Goal: Task Accomplishment & Management: Use online tool/utility

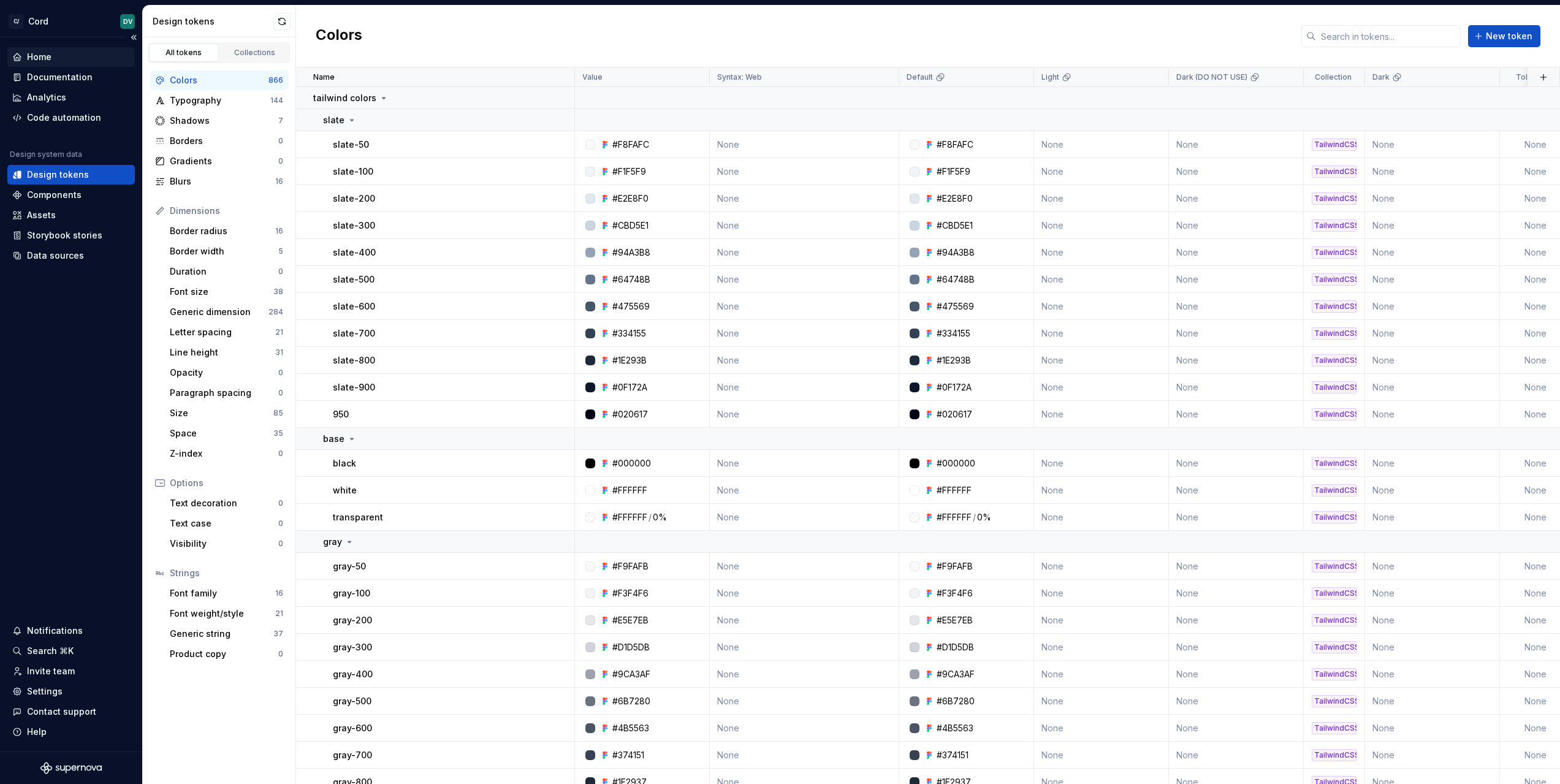
click at [36, 53] on div "Home" at bounding box center [39, 57] width 24 height 12
click at [73, 124] on div "Code automation" at bounding box center [71, 118] width 127 height 20
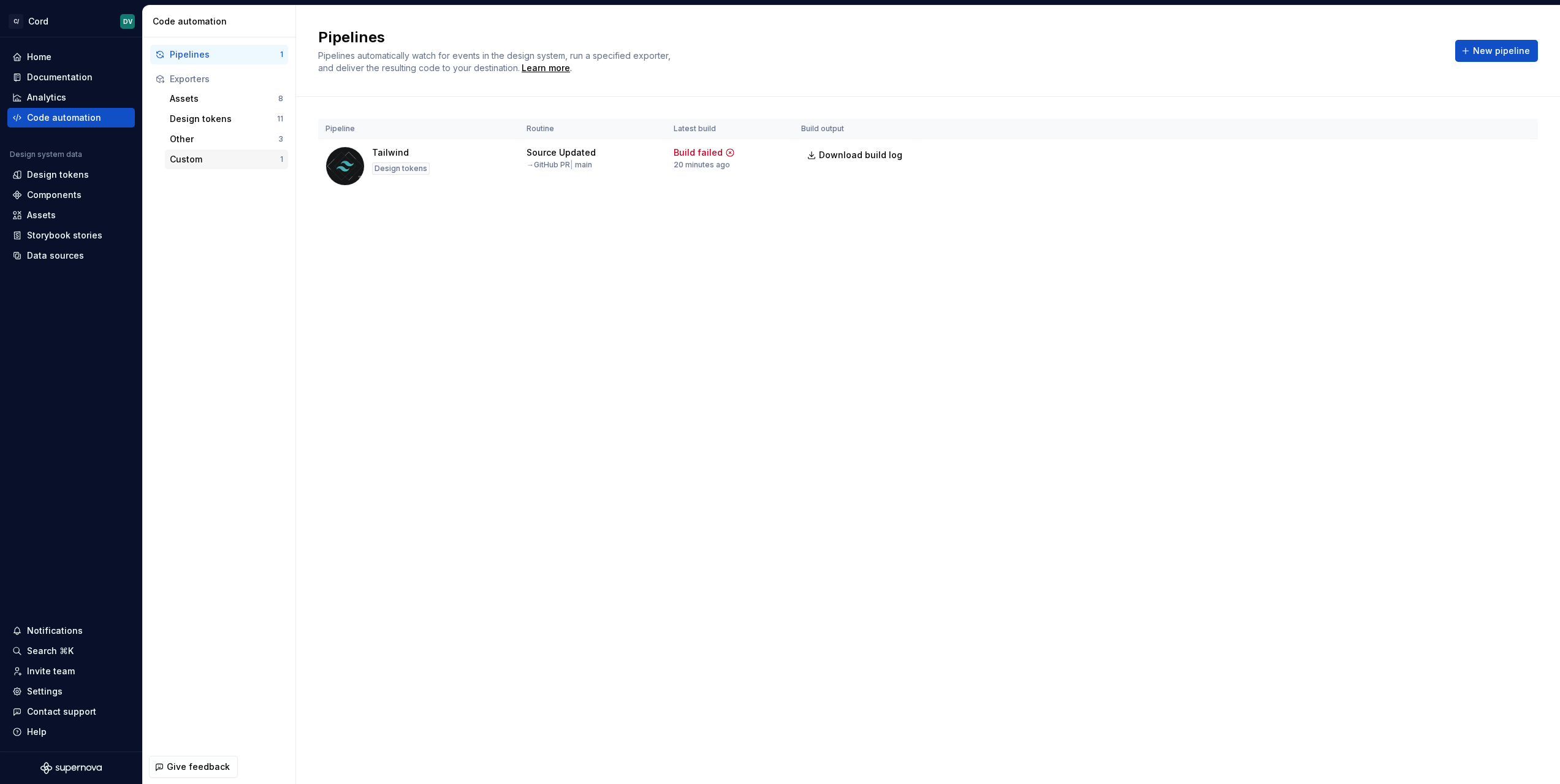
click at [221, 158] on div "Custom" at bounding box center [225, 159] width 111 height 12
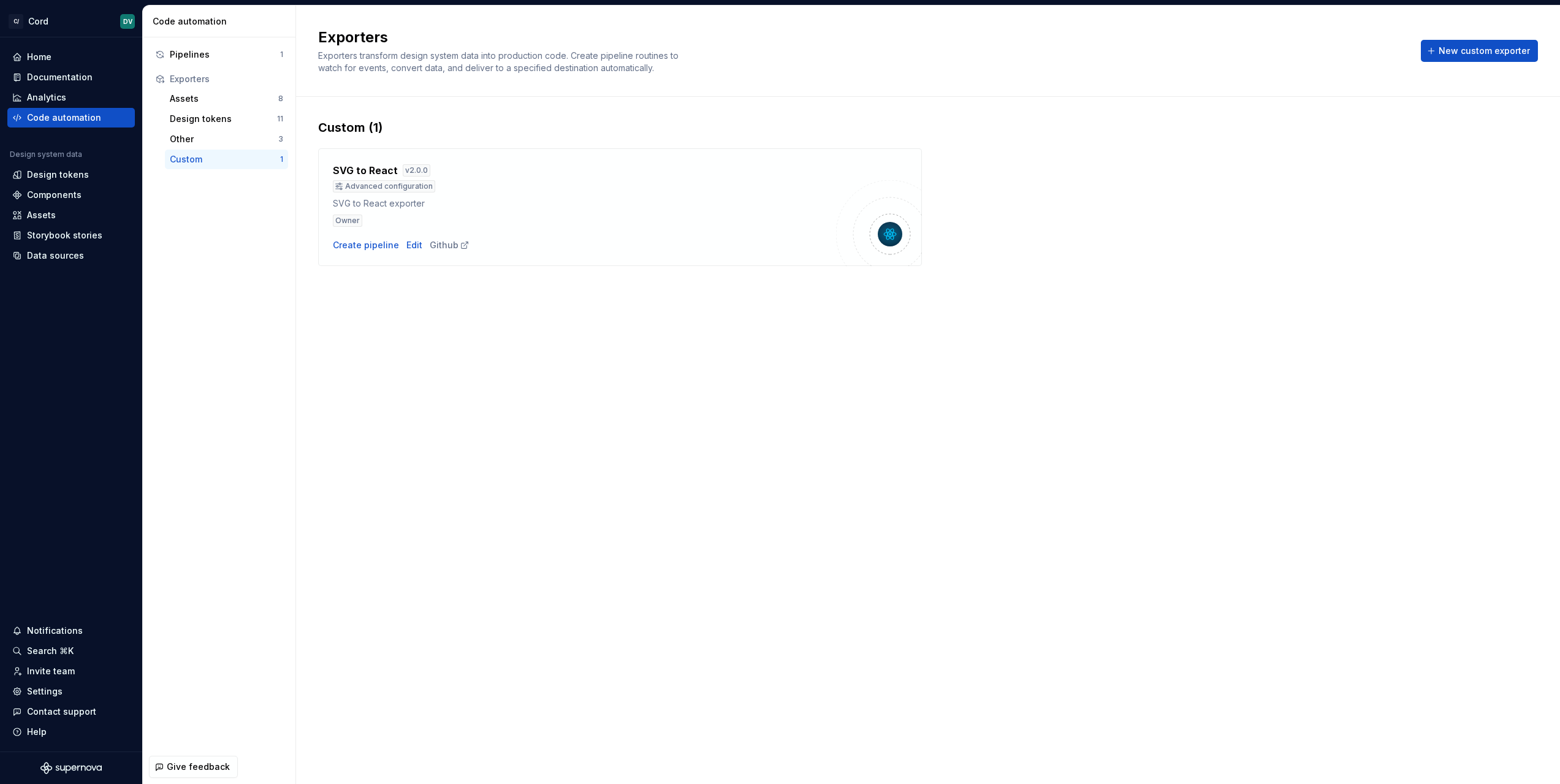
drag, startPoint x: 1062, startPoint y: 337, endPoint x: 1263, endPoint y: 178, distance: 256.3
click at [1064, 335] on div "Exporters Exporters transform design system data into production code. Create p…" at bounding box center [928, 394] width 1264 height 779
click at [1474, 46] on span "New custom exporter" at bounding box center [1484, 51] width 91 height 12
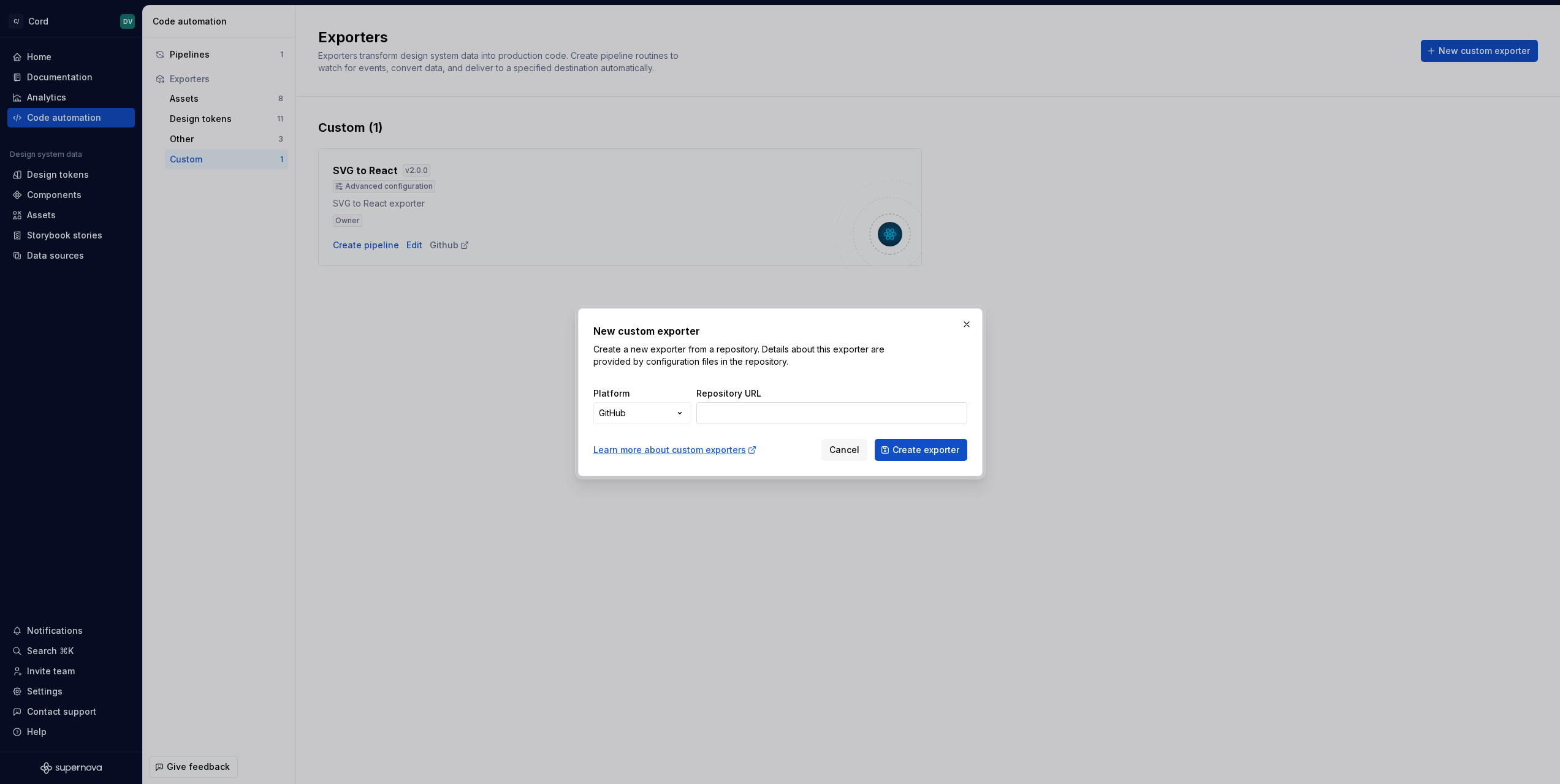
click at [763, 409] on input "Repository URL" at bounding box center [831, 412] width 271 height 22
click at [835, 452] on span "Cancel" at bounding box center [845, 450] width 30 height 12
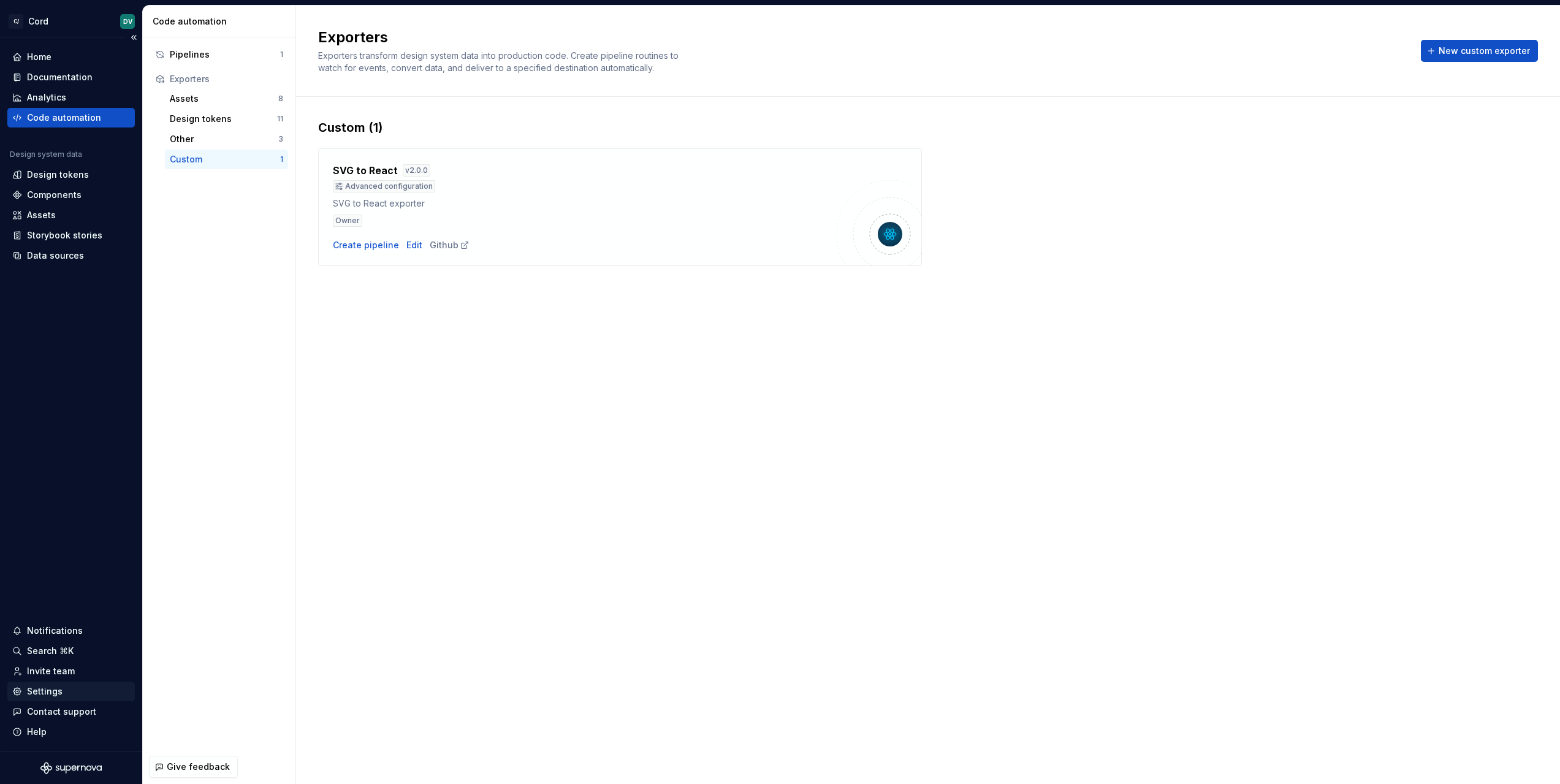
click at [54, 689] on div "Settings" at bounding box center [45, 691] width 36 height 12
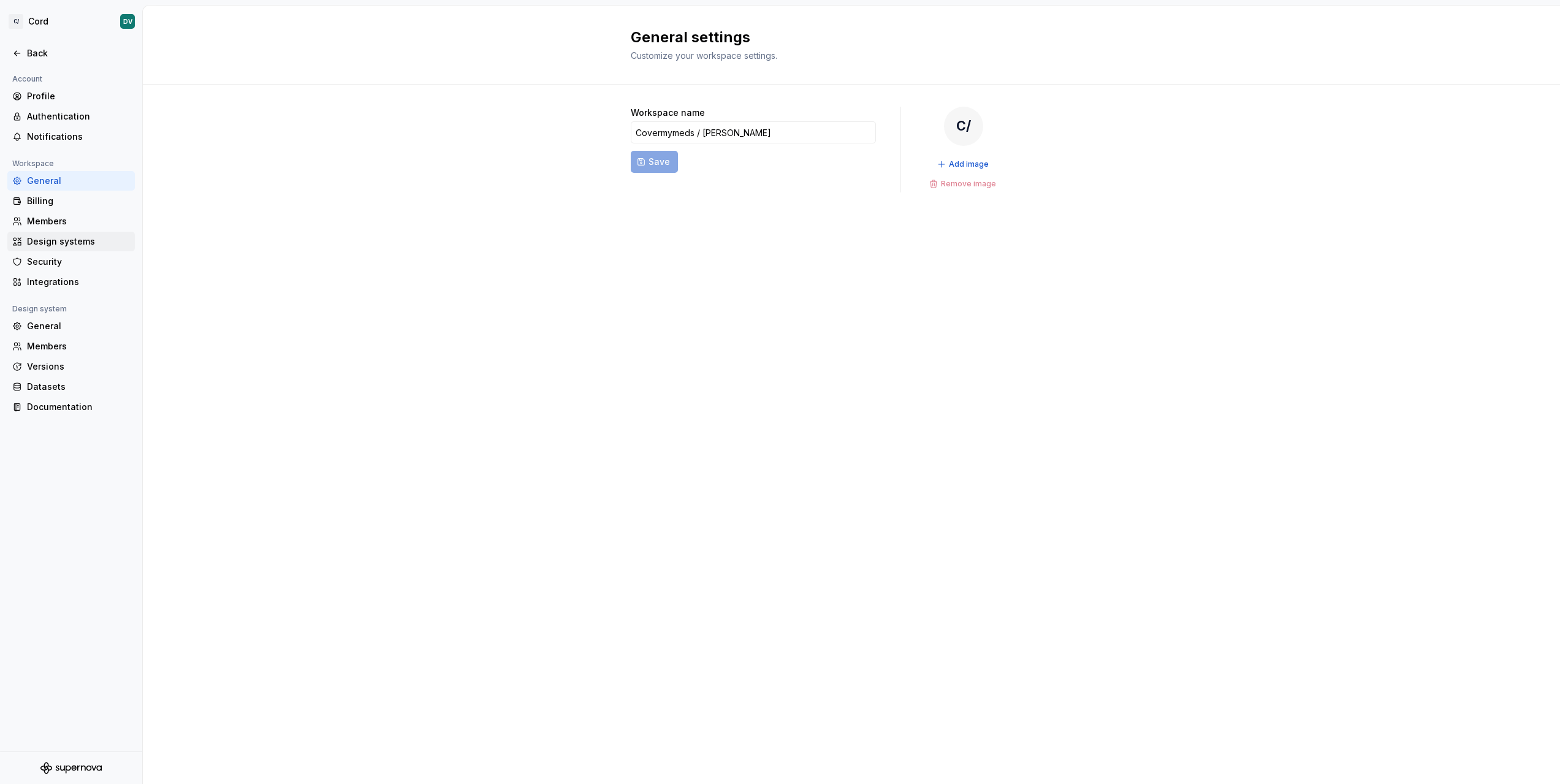
click at [53, 245] on div "Design systems" at bounding box center [79, 241] width 103 height 12
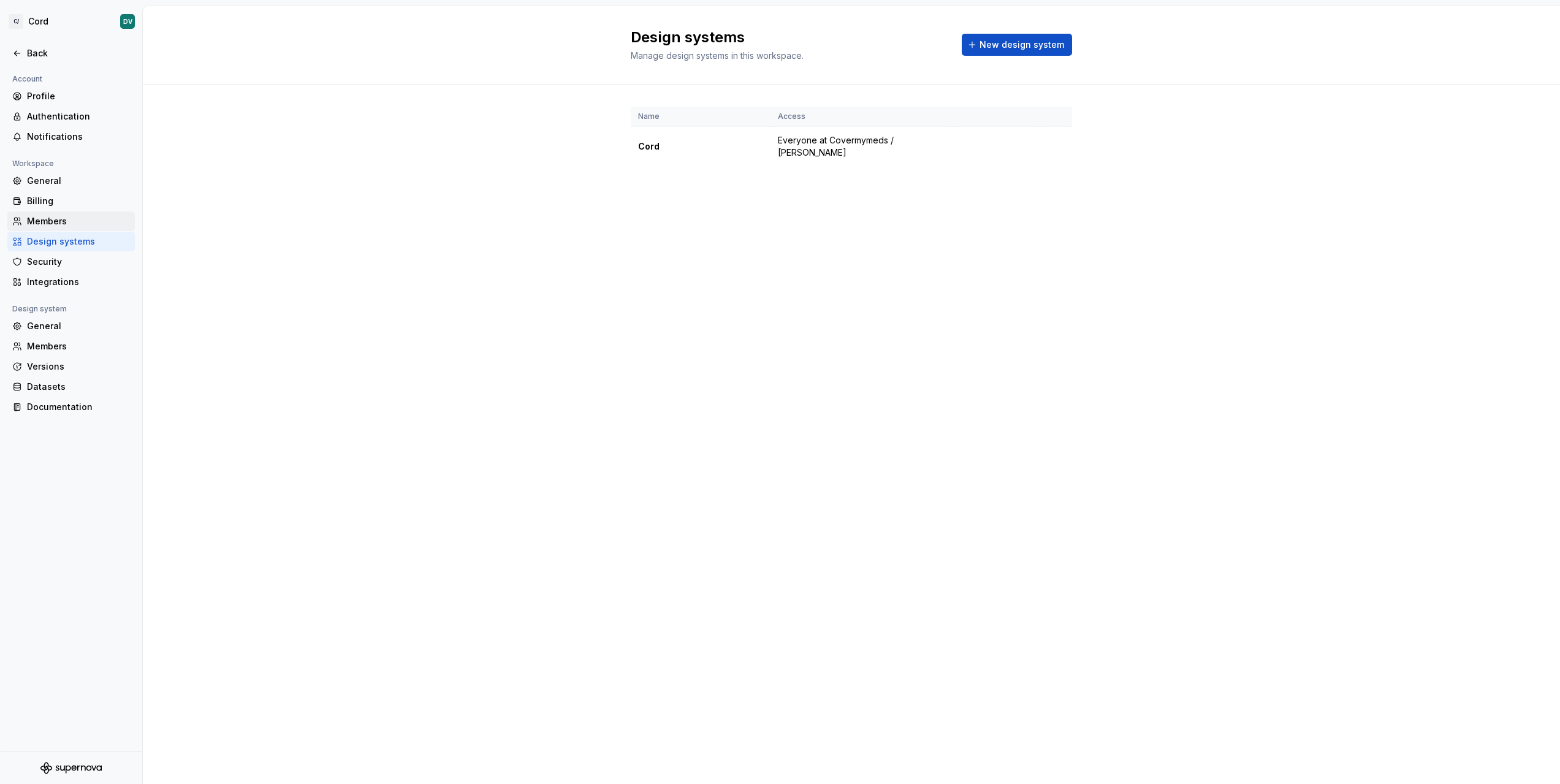
click at [47, 219] on div "Members" at bounding box center [79, 221] width 103 height 12
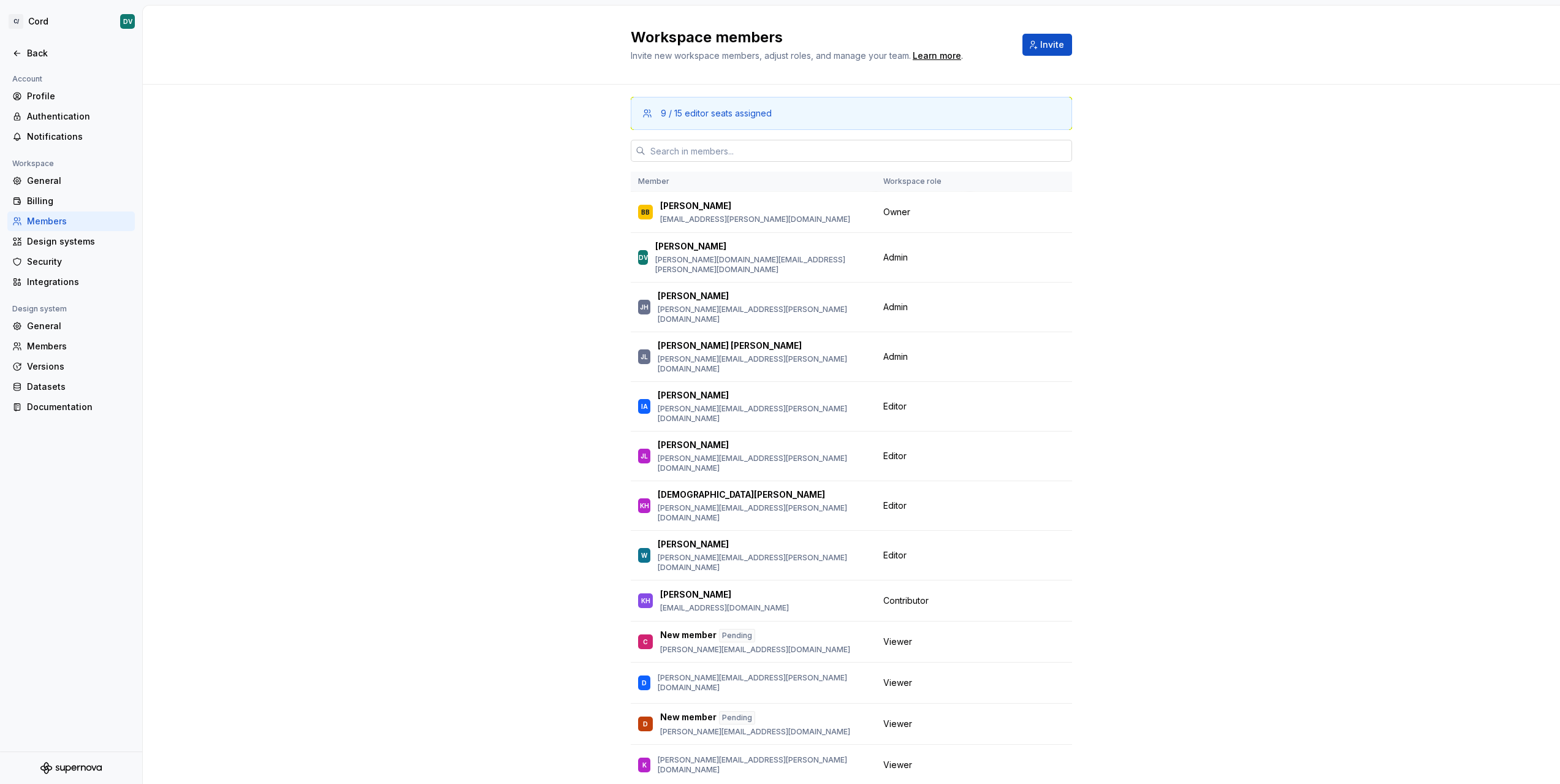
click at [784, 147] on input "text" at bounding box center [858, 150] width 427 height 22
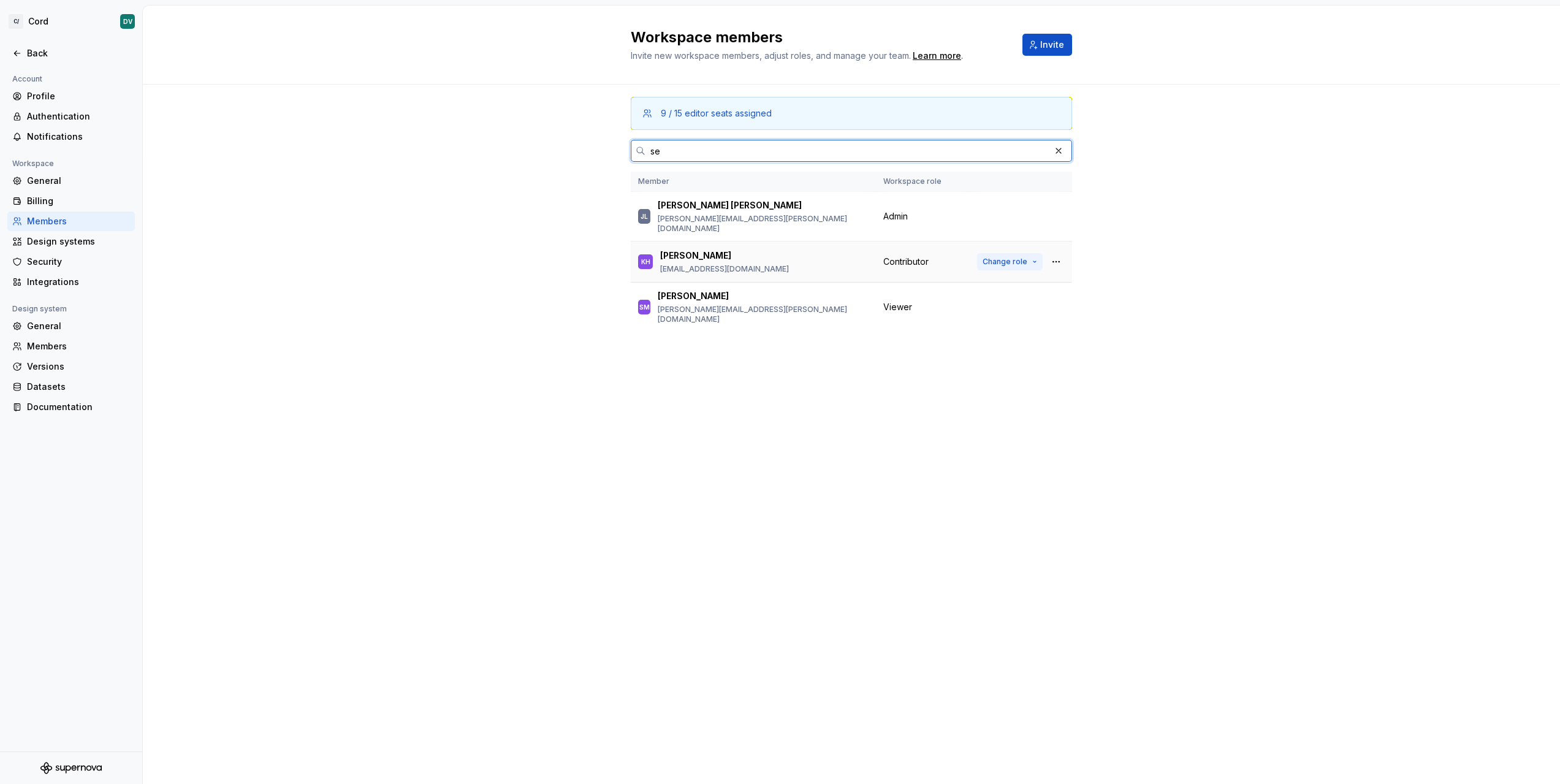
type input "se"
click at [1032, 254] on button "Change role" at bounding box center [1010, 262] width 66 height 17
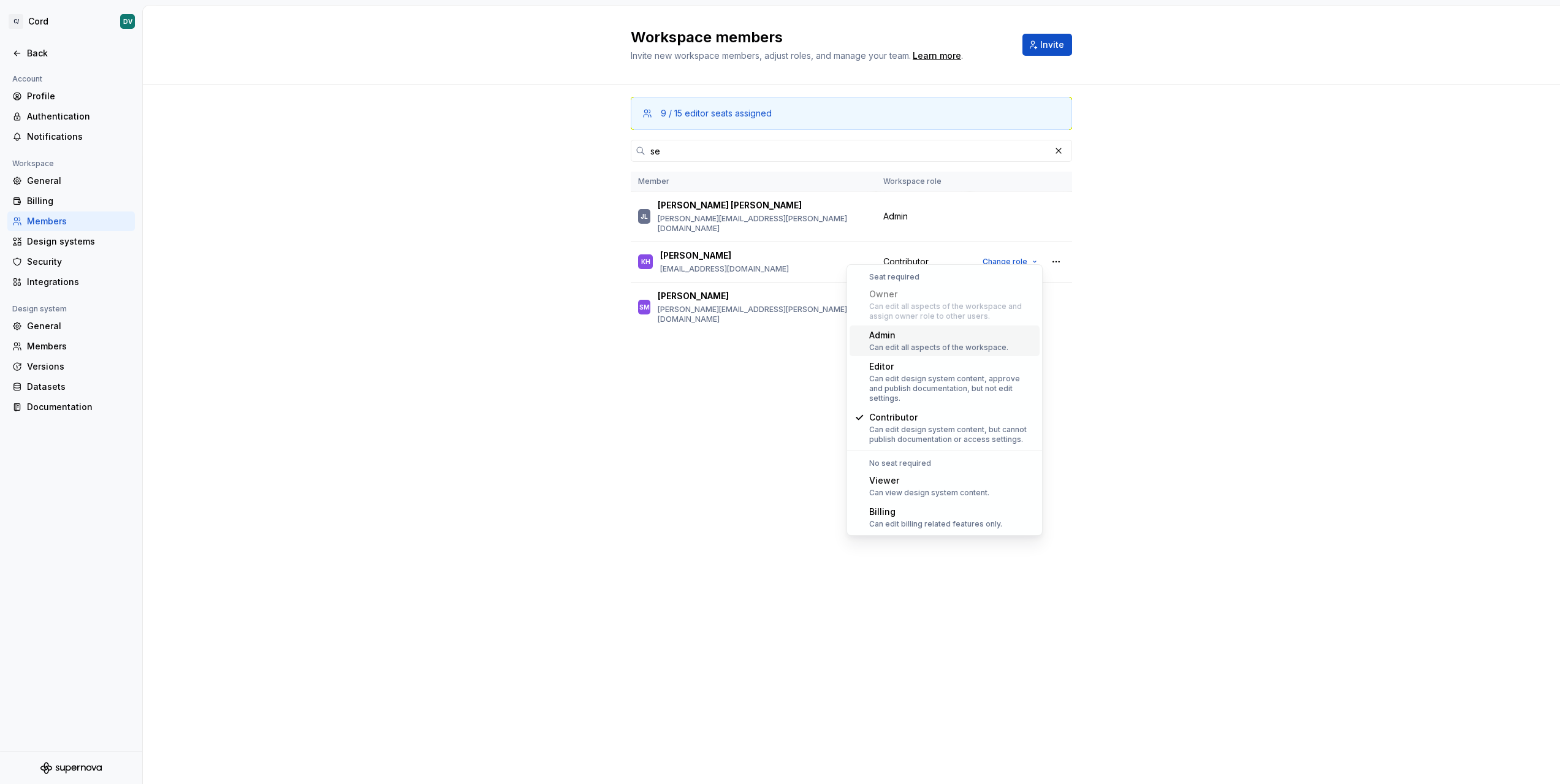
click at [917, 350] on div "Can edit all aspects of the workspace." at bounding box center [939, 347] width 140 height 10
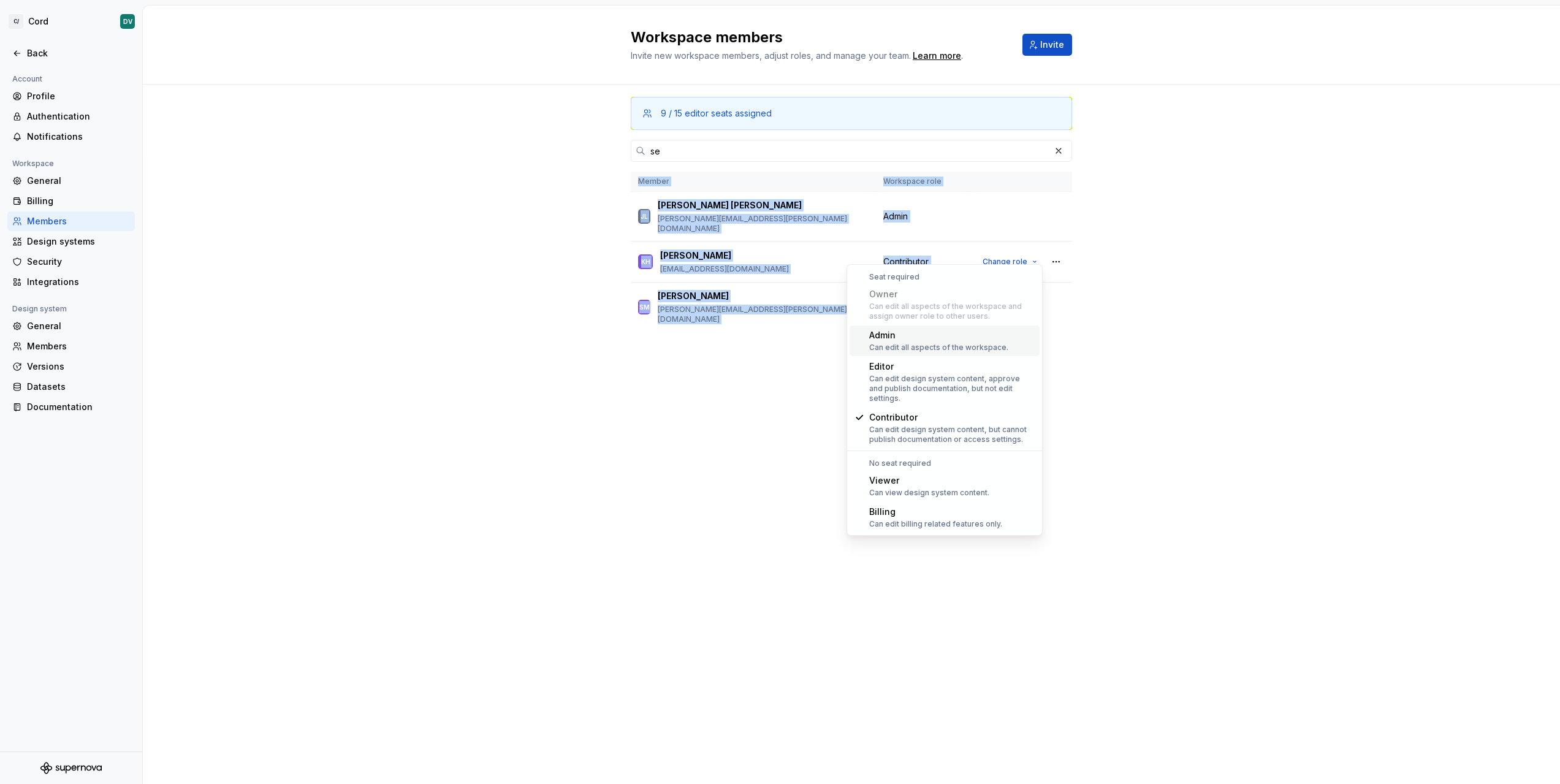
click at [917, 350] on div "9 / 15 editor seats assigned se Member Workspace role [PERSON_NAME] [PERSON_NAM…" at bounding box center [852, 231] width 441 height 293
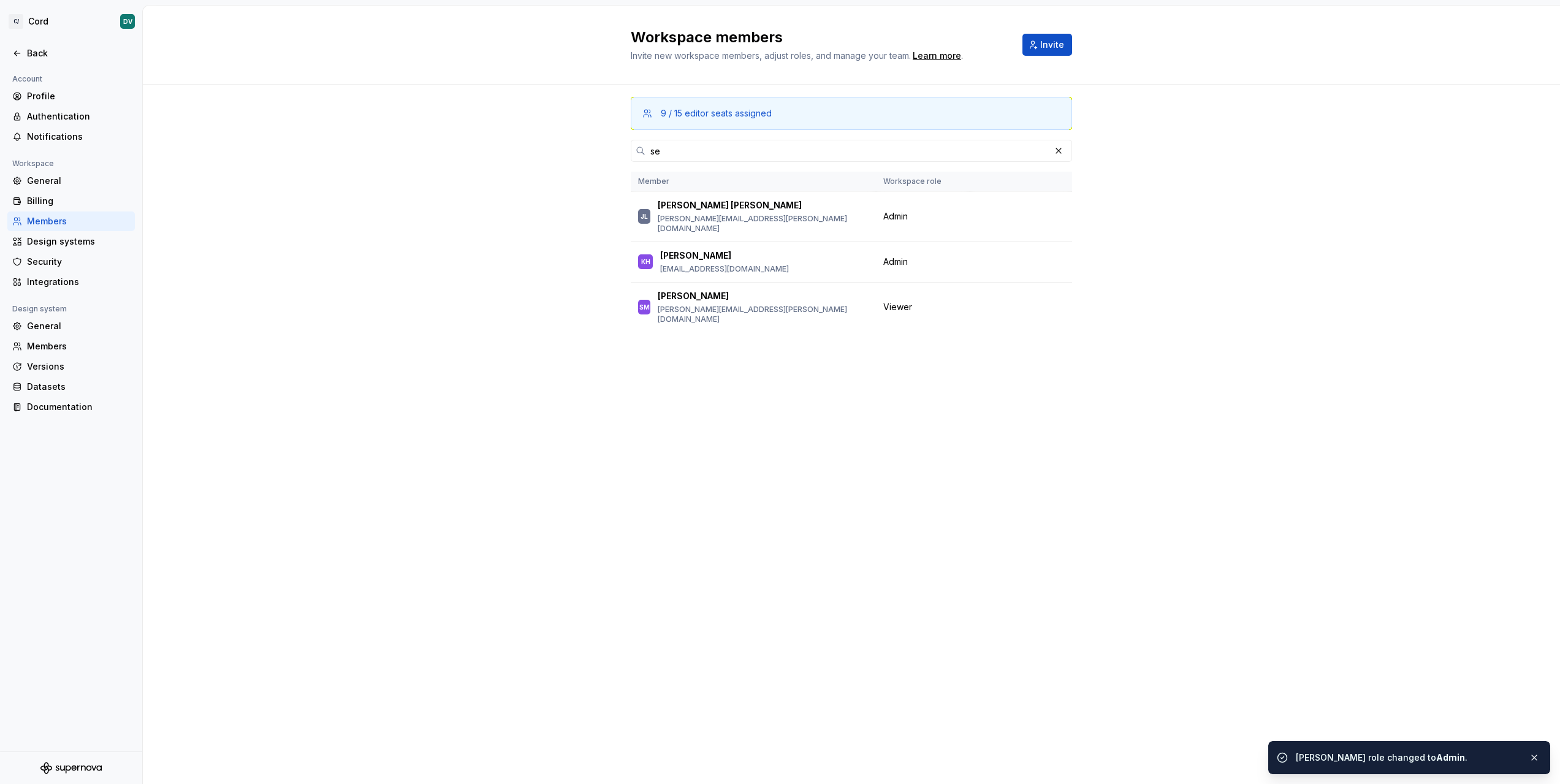
click at [1117, 450] on div "Workspace members Invite new workspace members, adjust roles, and manage your t…" at bounding box center [851, 394] width 1417 height 779
click at [268, 226] on div "9 / 15 editor seats assigned se Member Workspace role [PERSON_NAME] [PERSON_NAM…" at bounding box center [851, 231] width 1417 height 293
click at [33, 62] on div "Back" at bounding box center [71, 53] width 127 height 20
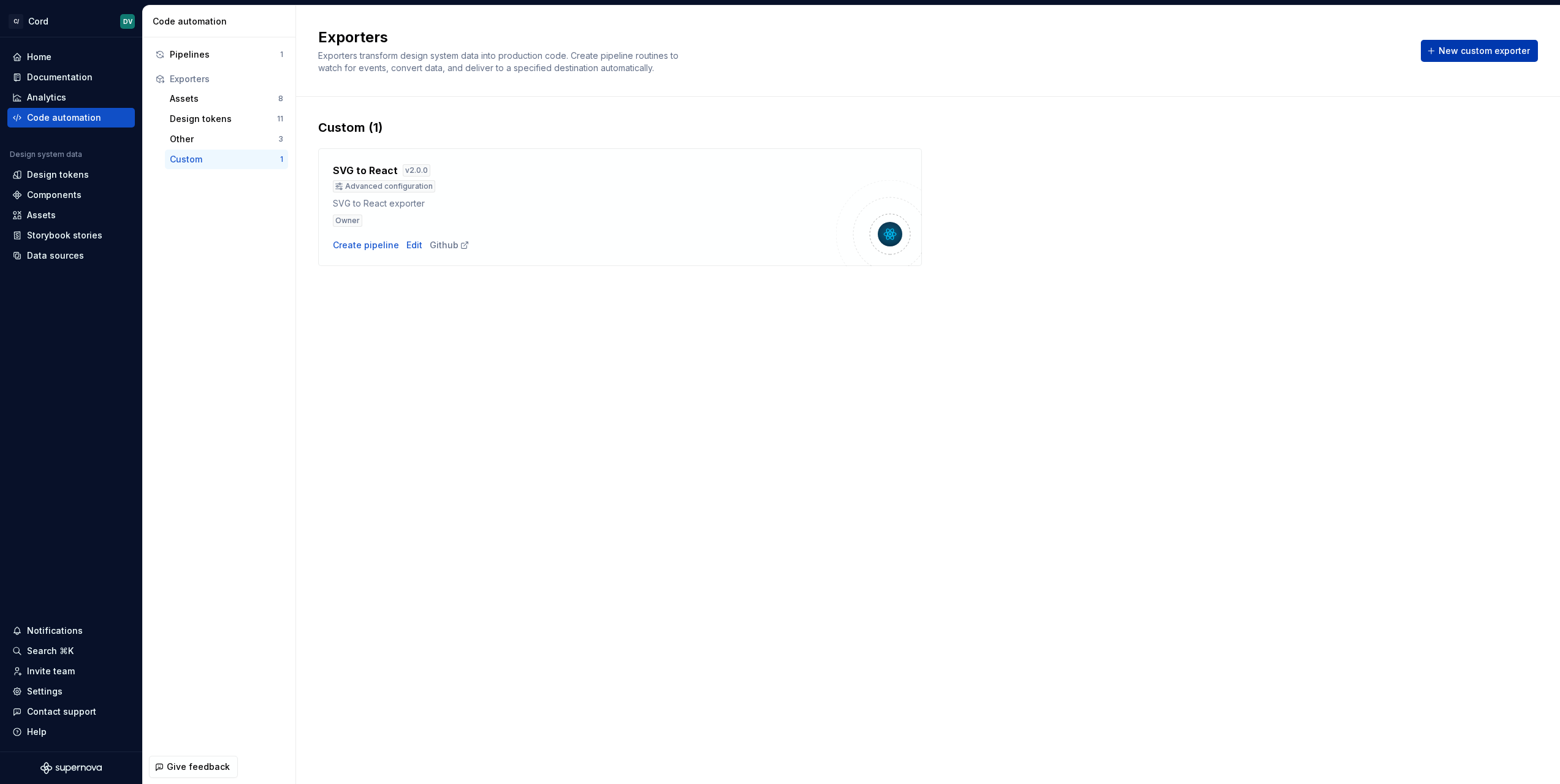
click at [1482, 54] on span "New custom exporter" at bounding box center [1484, 51] width 91 height 12
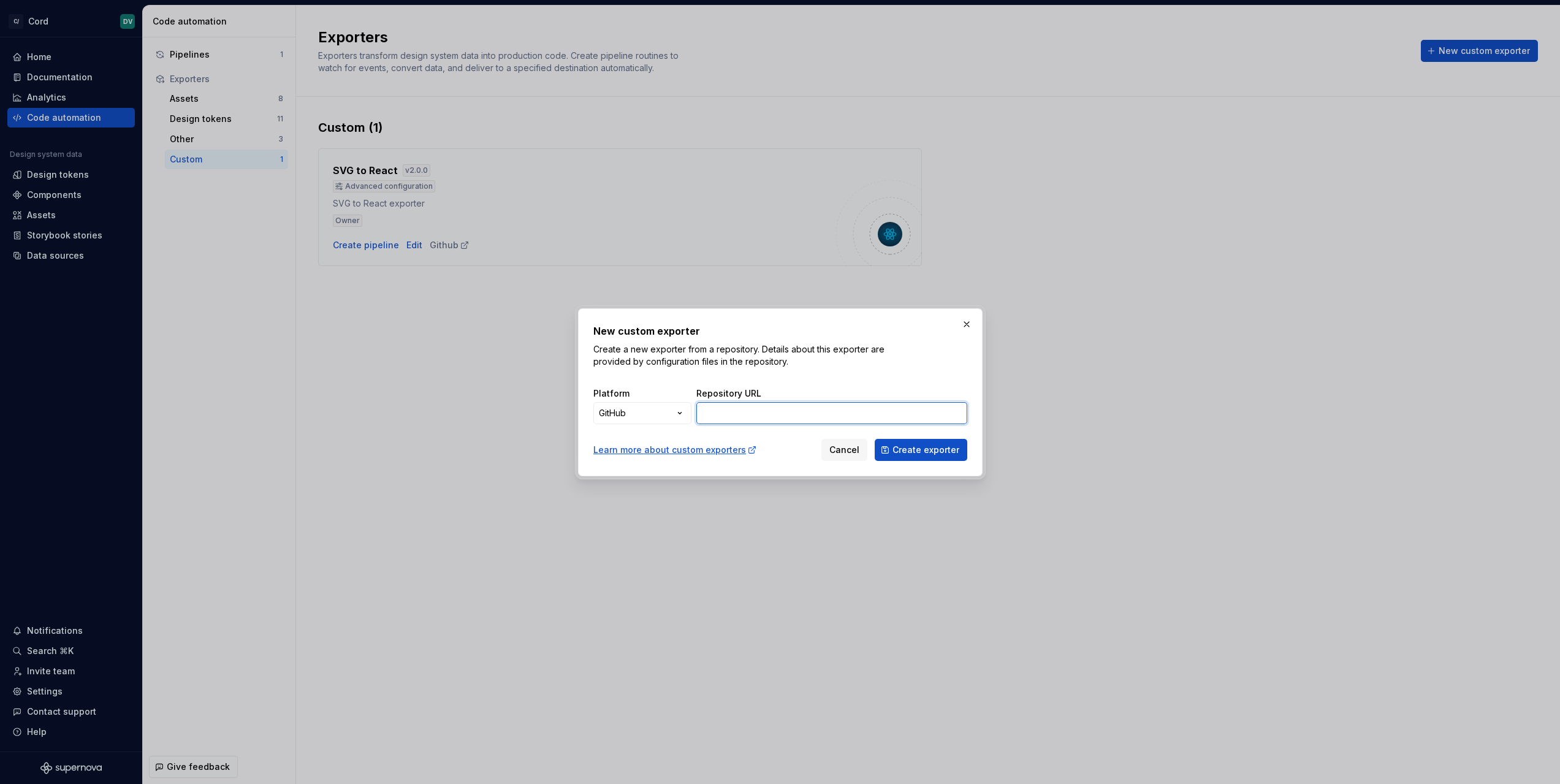
drag, startPoint x: 720, startPoint y: 411, endPoint x: 899, endPoint y: 406, distance: 179.1
click at [899, 406] on input "Repository URL" at bounding box center [831, 412] width 271 height 22
click at [961, 321] on button "button" at bounding box center [967, 324] width 17 height 17
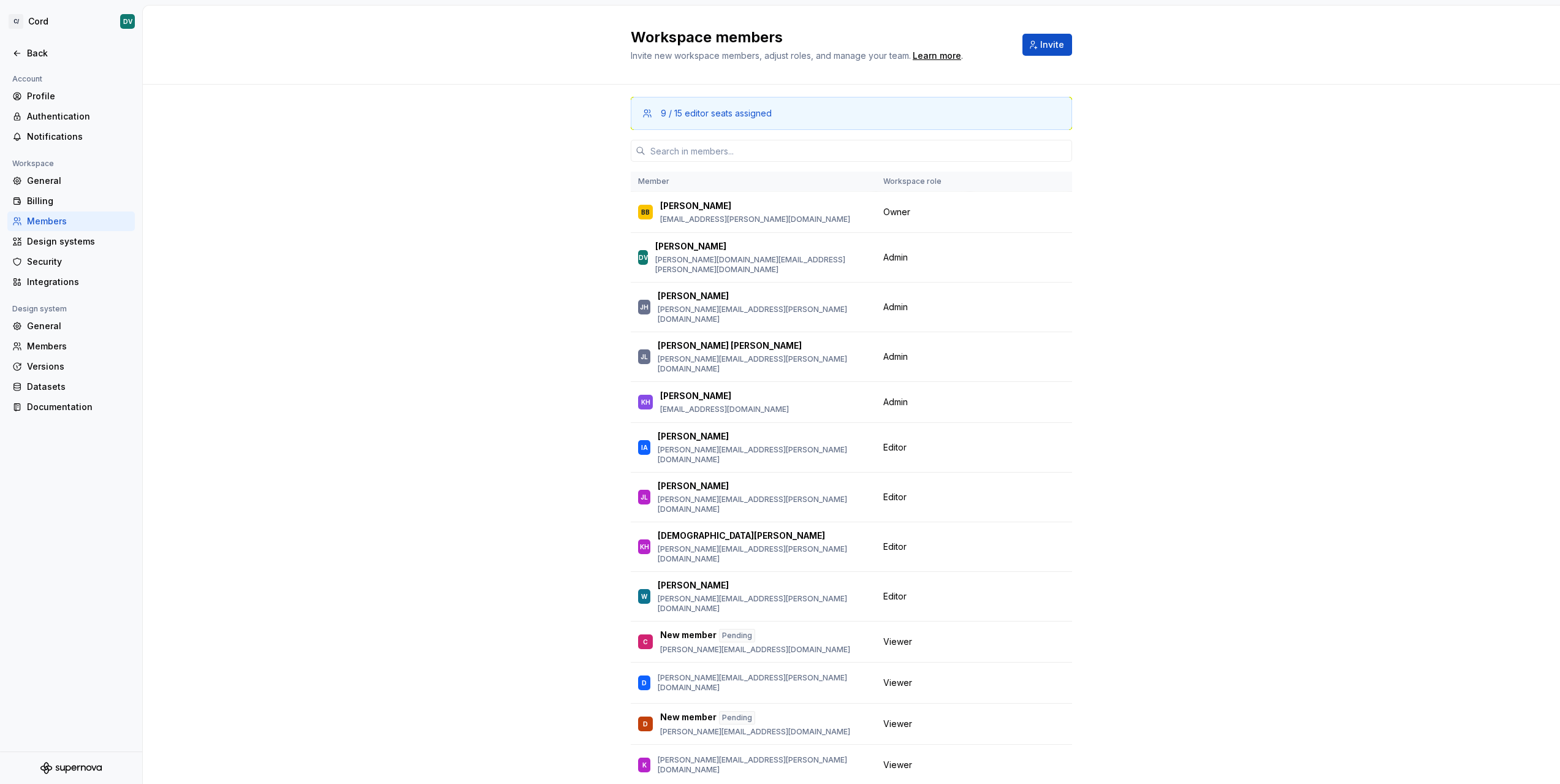
drag, startPoint x: 419, startPoint y: 255, endPoint x: 430, endPoint y: 256, distance: 11.0
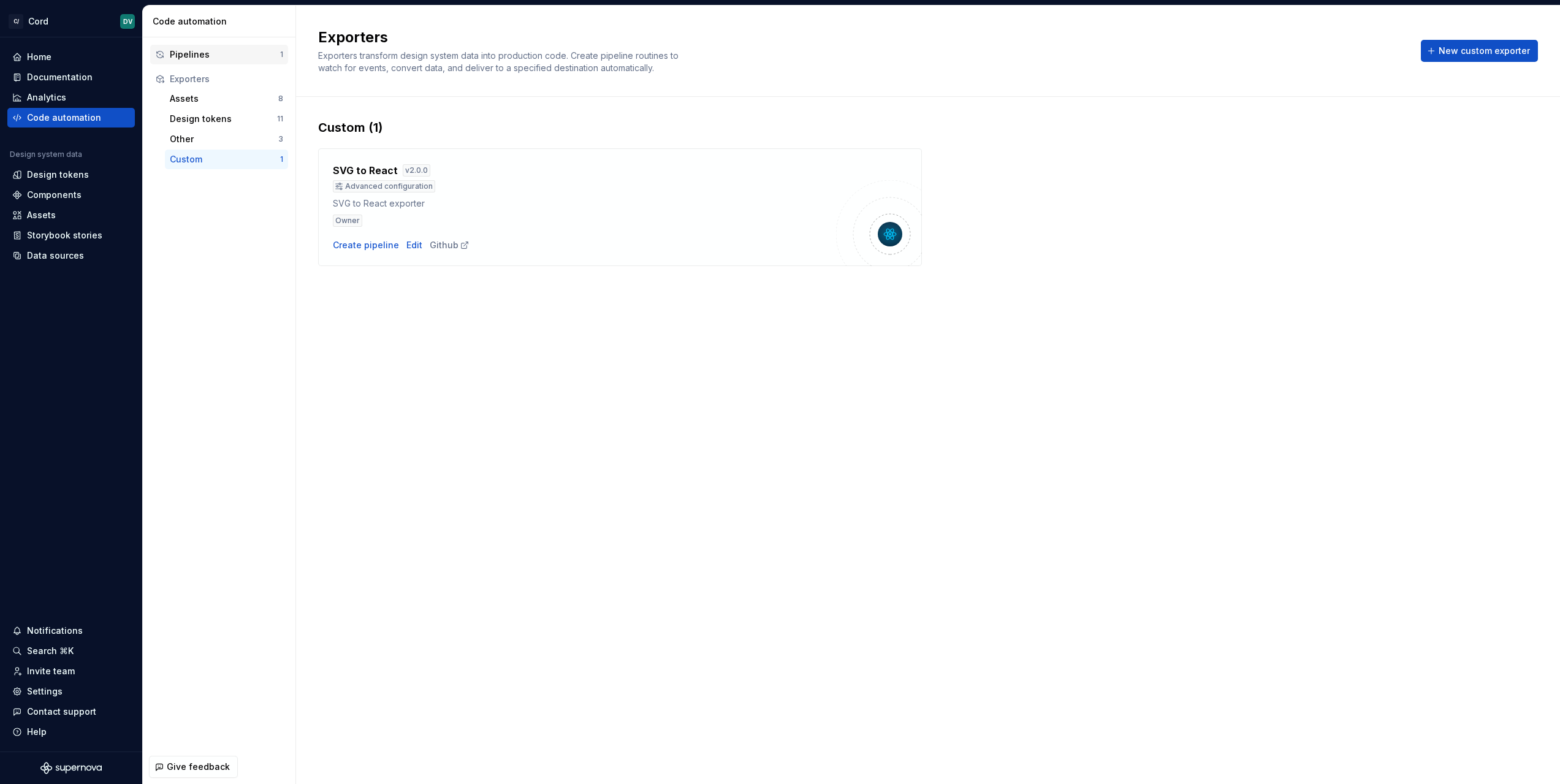
click at [222, 56] on div "Pipelines" at bounding box center [225, 55] width 111 height 12
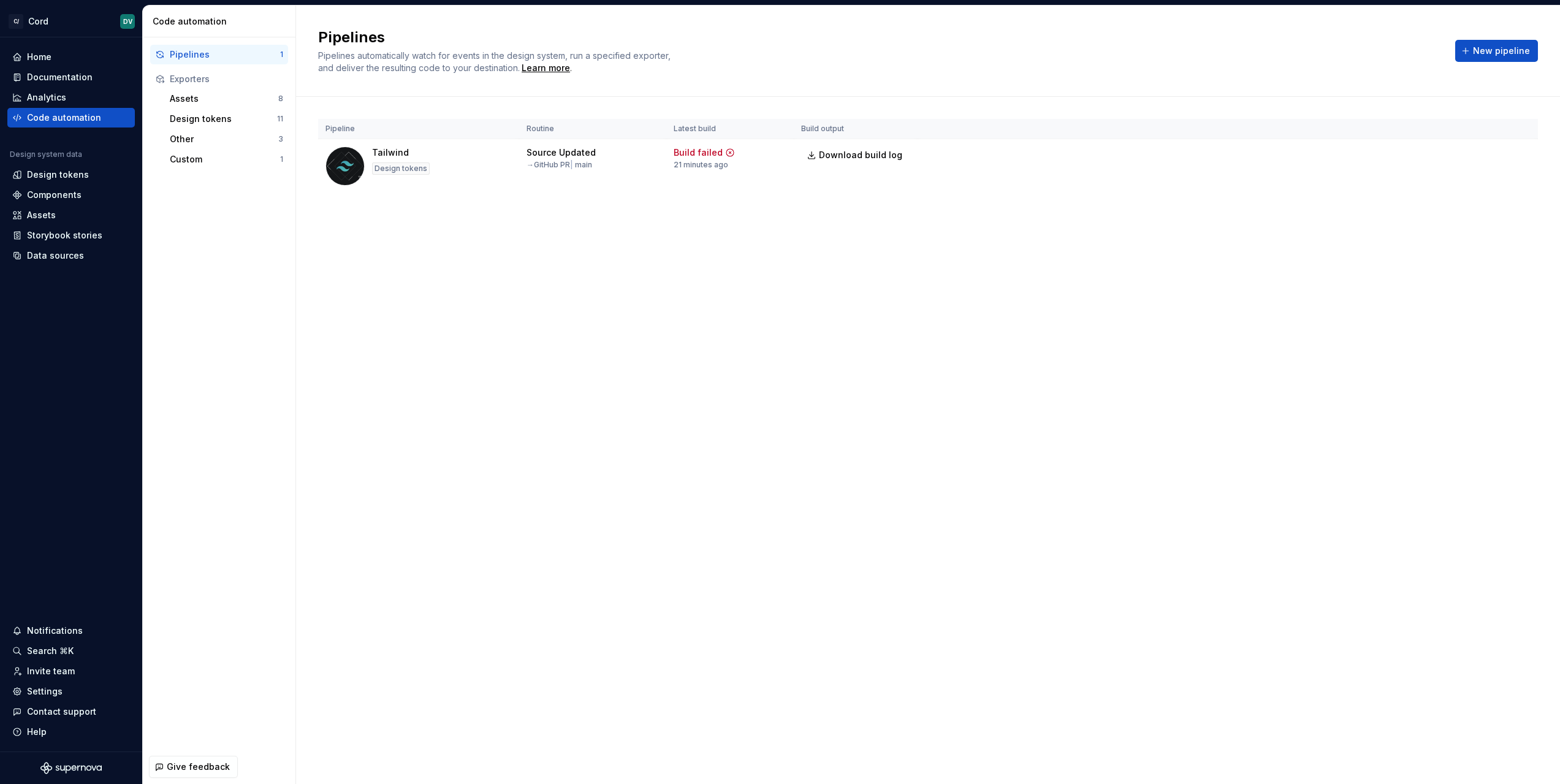
click at [177, 53] on div "Pipelines" at bounding box center [225, 55] width 111 height 12
click at [1491, 53] on span "New pipeline" at bounding box center [1502, 51] width 57 height 12
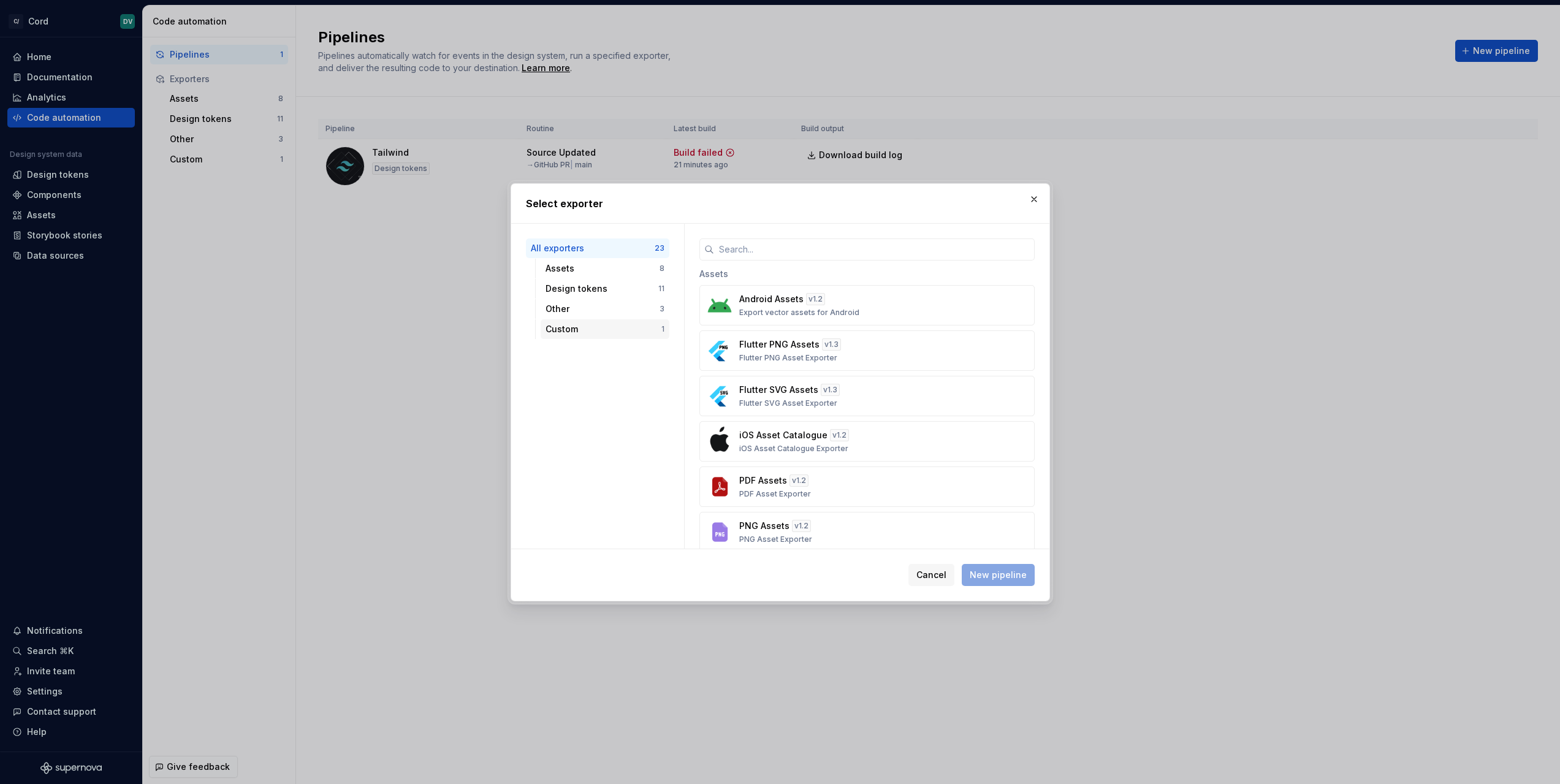
click at [594, 326] on div "Custom" at bounding box center [604, 329] width 116 height 12
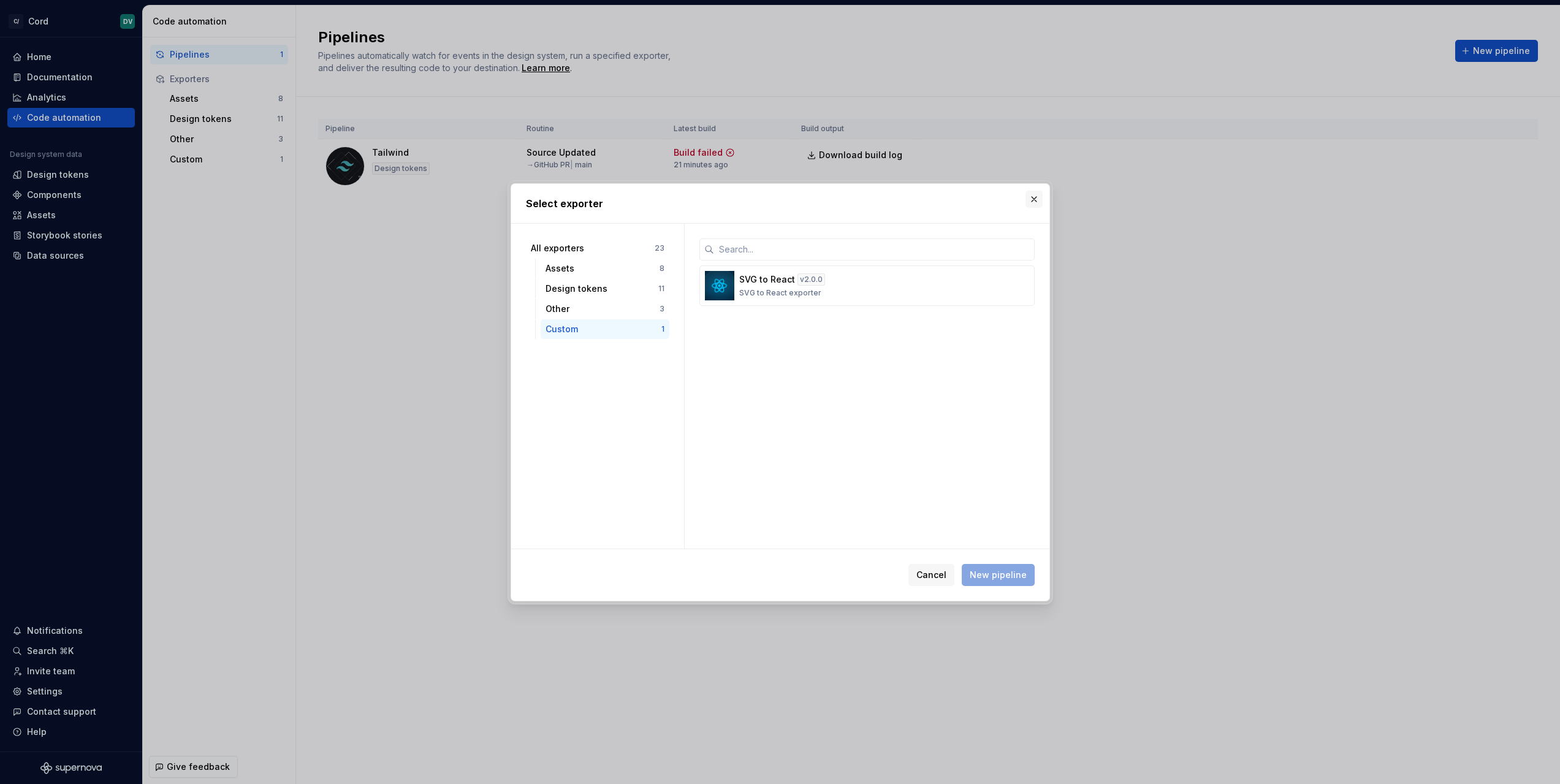
click at [1034, 201] on button "button" at bounding box center [1034, 199] width 17 height 17
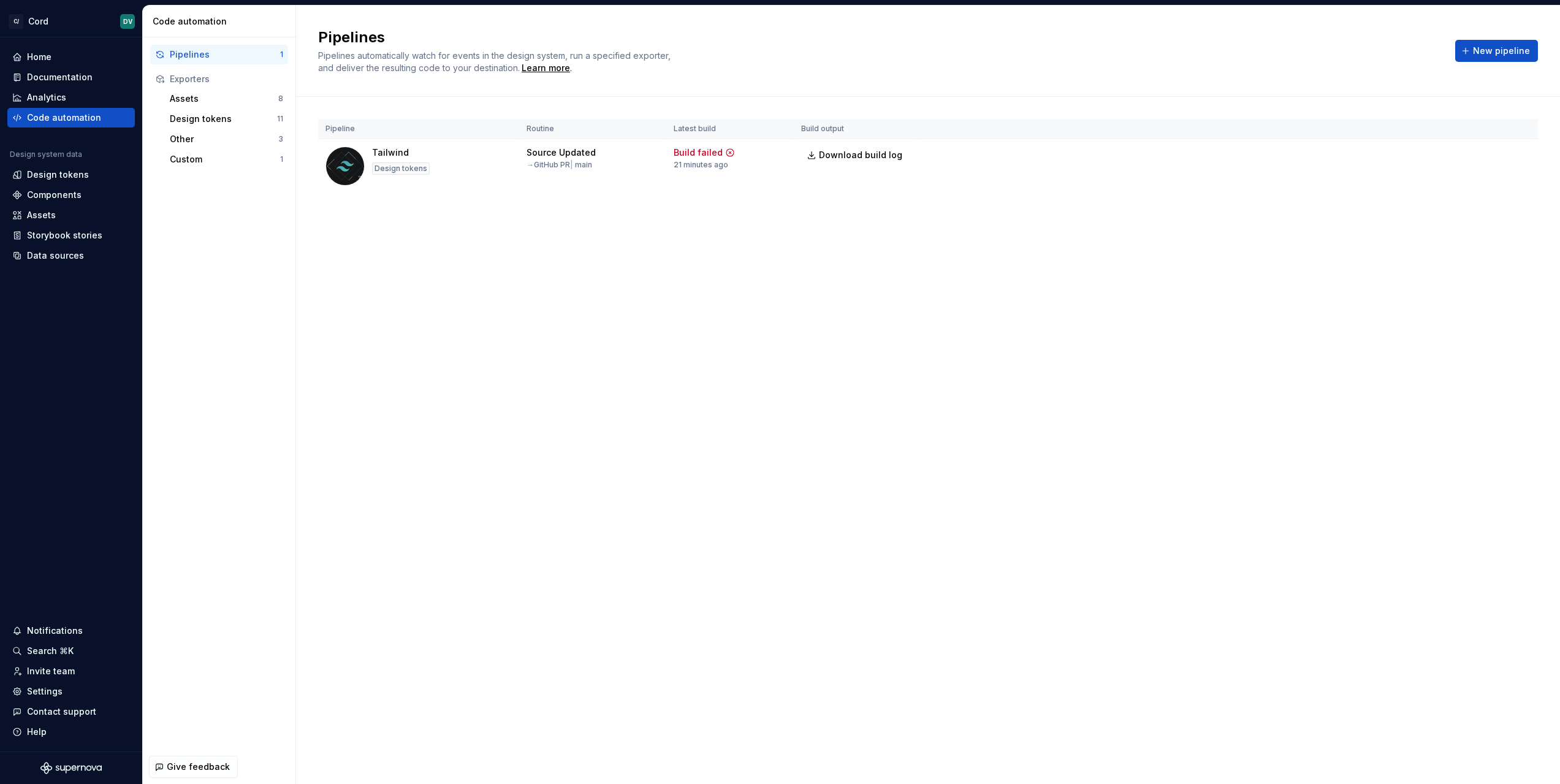
click at [162, 162] on div "Assets 8 Design tokens 11 Other 3 Custom 1" at bounding box center [219, 129] width 138 height 80
click at [183, 162] on div "Custom" at bounding box center [225, 159] width 111 height 12
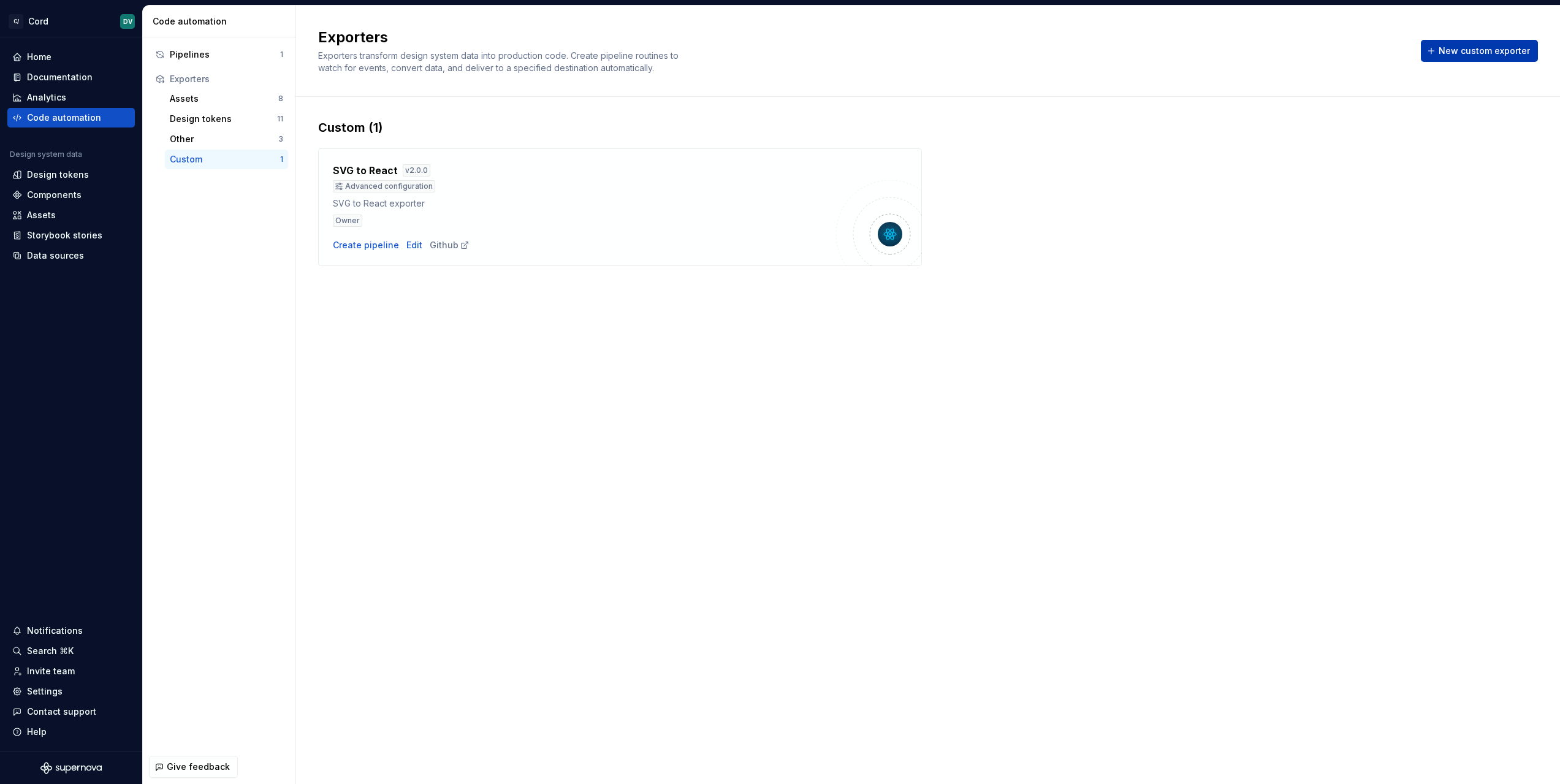
click at [1538, 43] on div "New custom exporter" at bounding box center [1480, 51] width 117 height 22
click at [1532, 44] on button "New custom exporter" at bounding box center [1480, 51] width 117 height 22
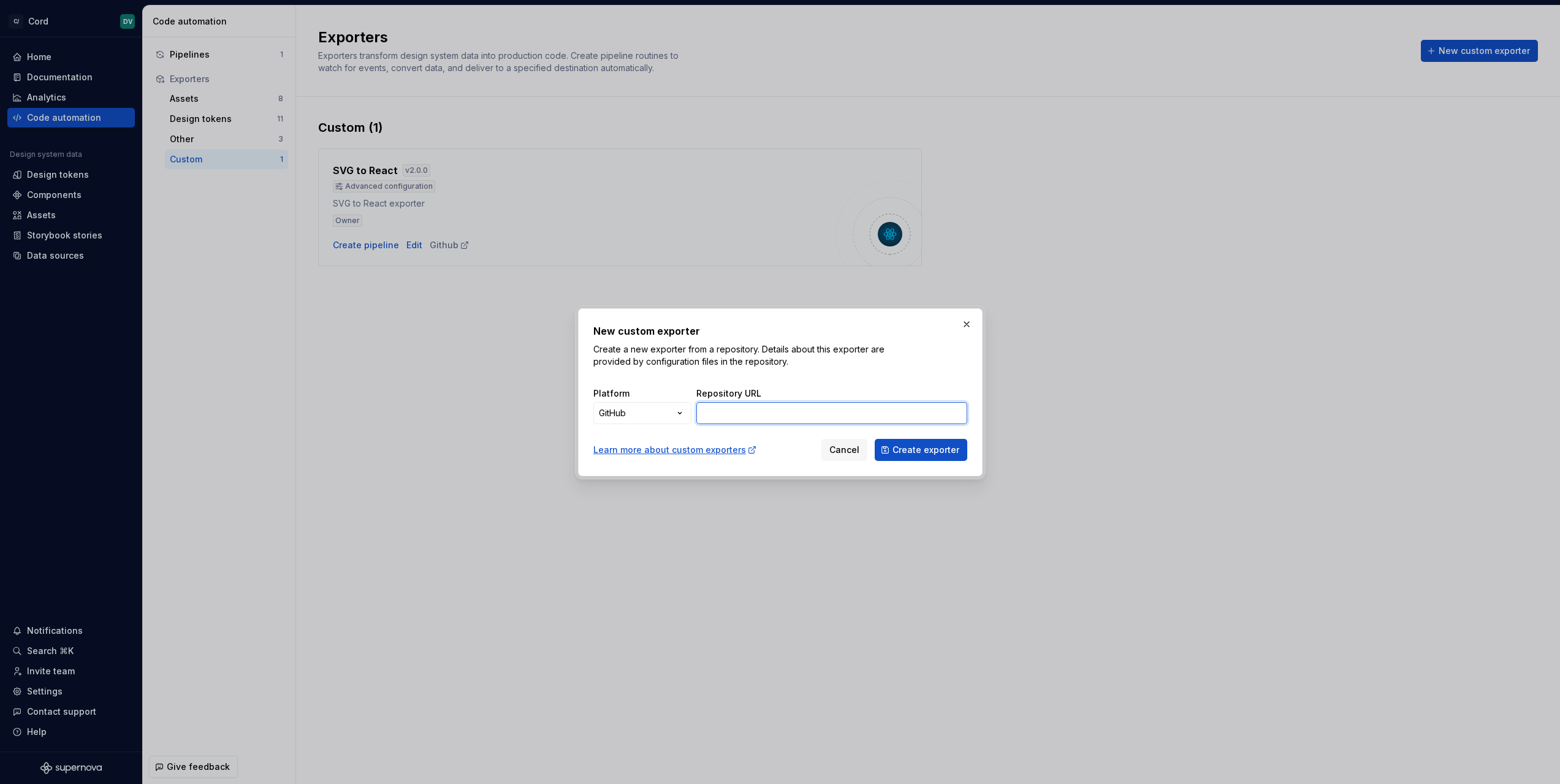
drag, startPoint x: 730, startPoint y: 416, endPoint x: 987, endPoint y: 413, distance: 257.0
click at [946, 417] on input "Repository URL" at bounding box center [831, 412] width 271 height 22
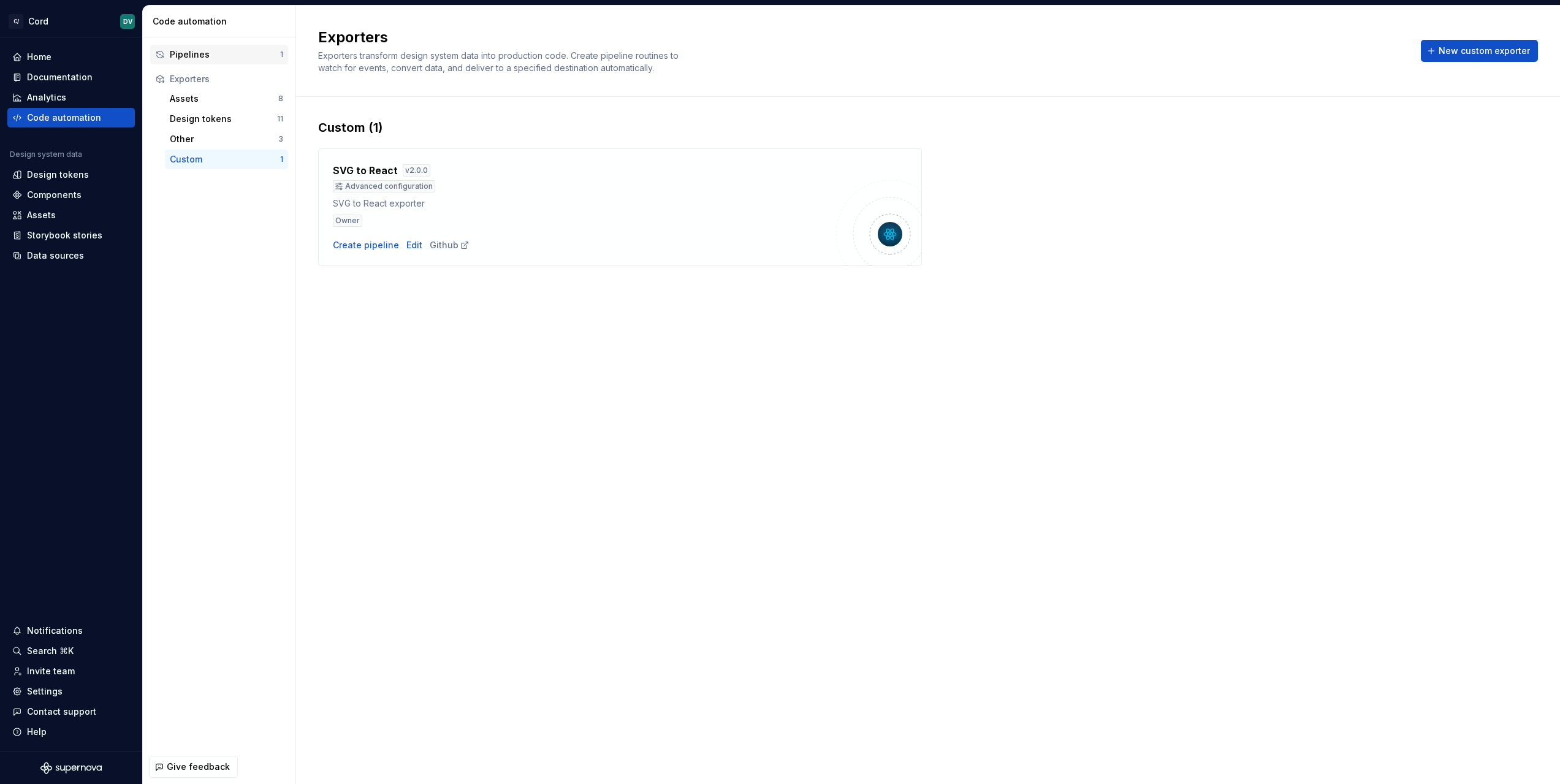
click at [195, 55] on div "Pipelines" at bounding box center [225, 55] width 111 height 12
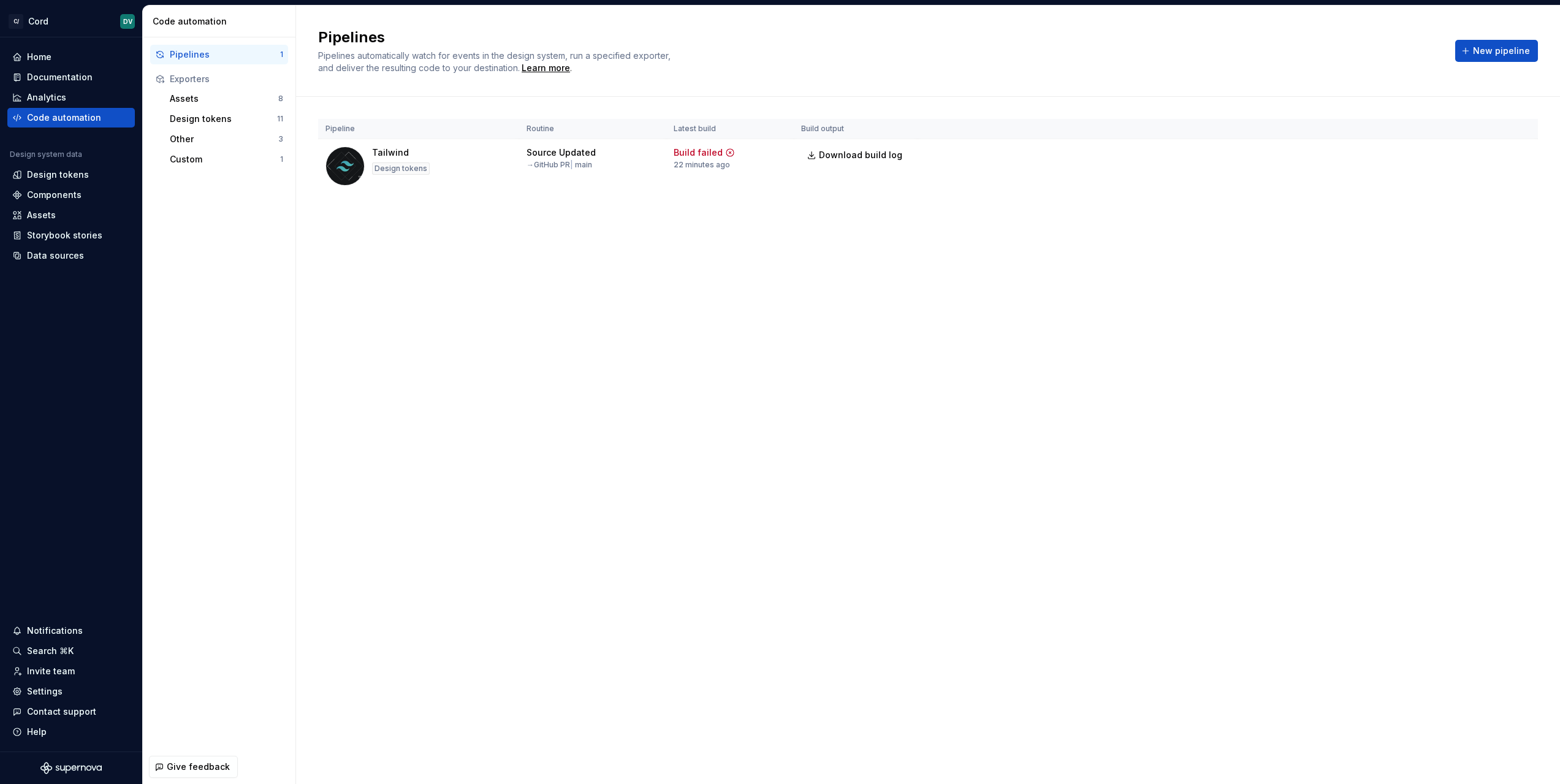
click at [195, 55] on div "Pipelines" at bounding box center [225, 55] width 111 height 12
click at [1488, 56] on span "New pipeline" at bounding box center [1502, 51] width 57 height 12
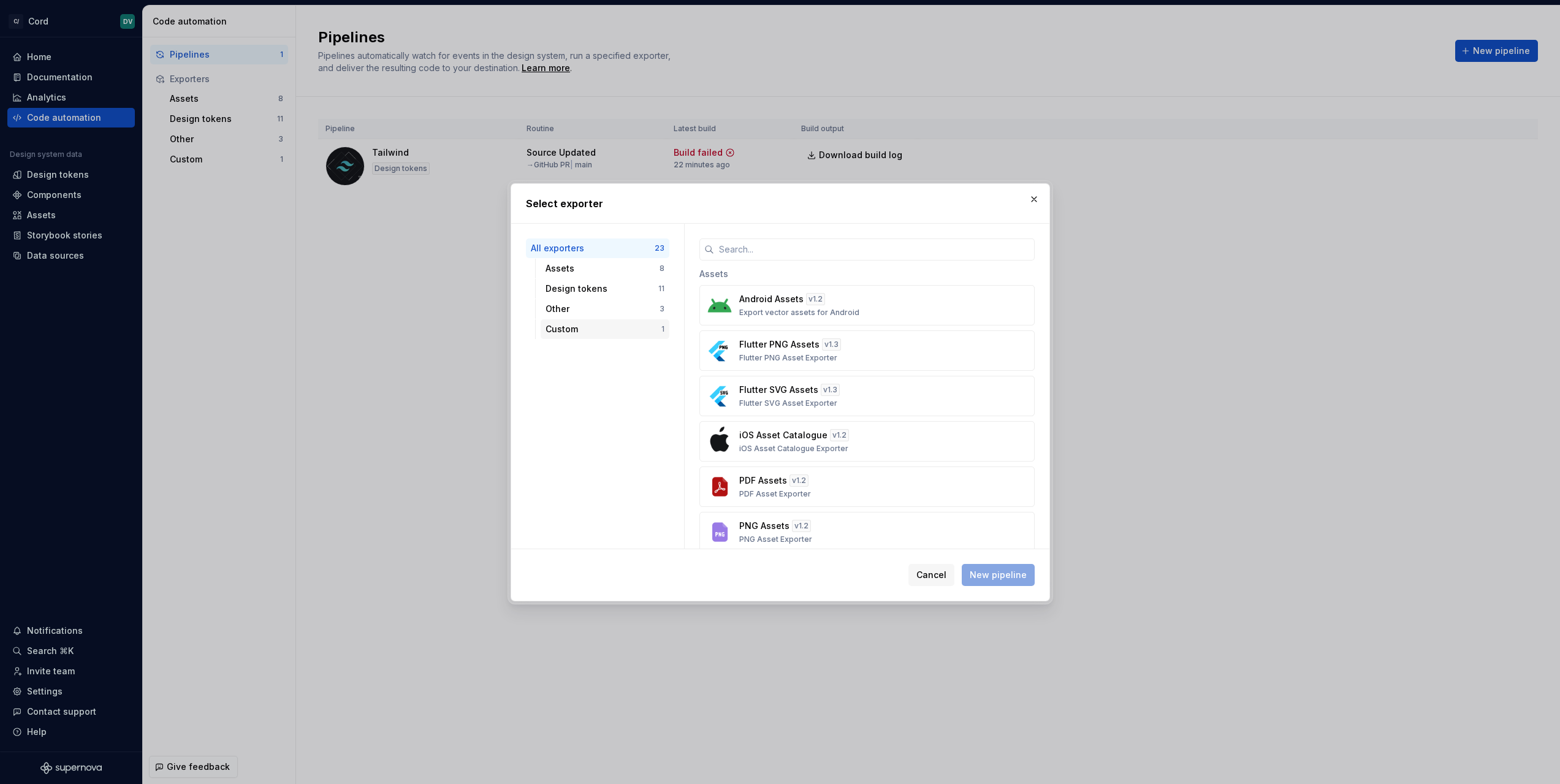
click at [588, 320] on div "Custom 1" at bounding box center [605, 329] width 129 height 20
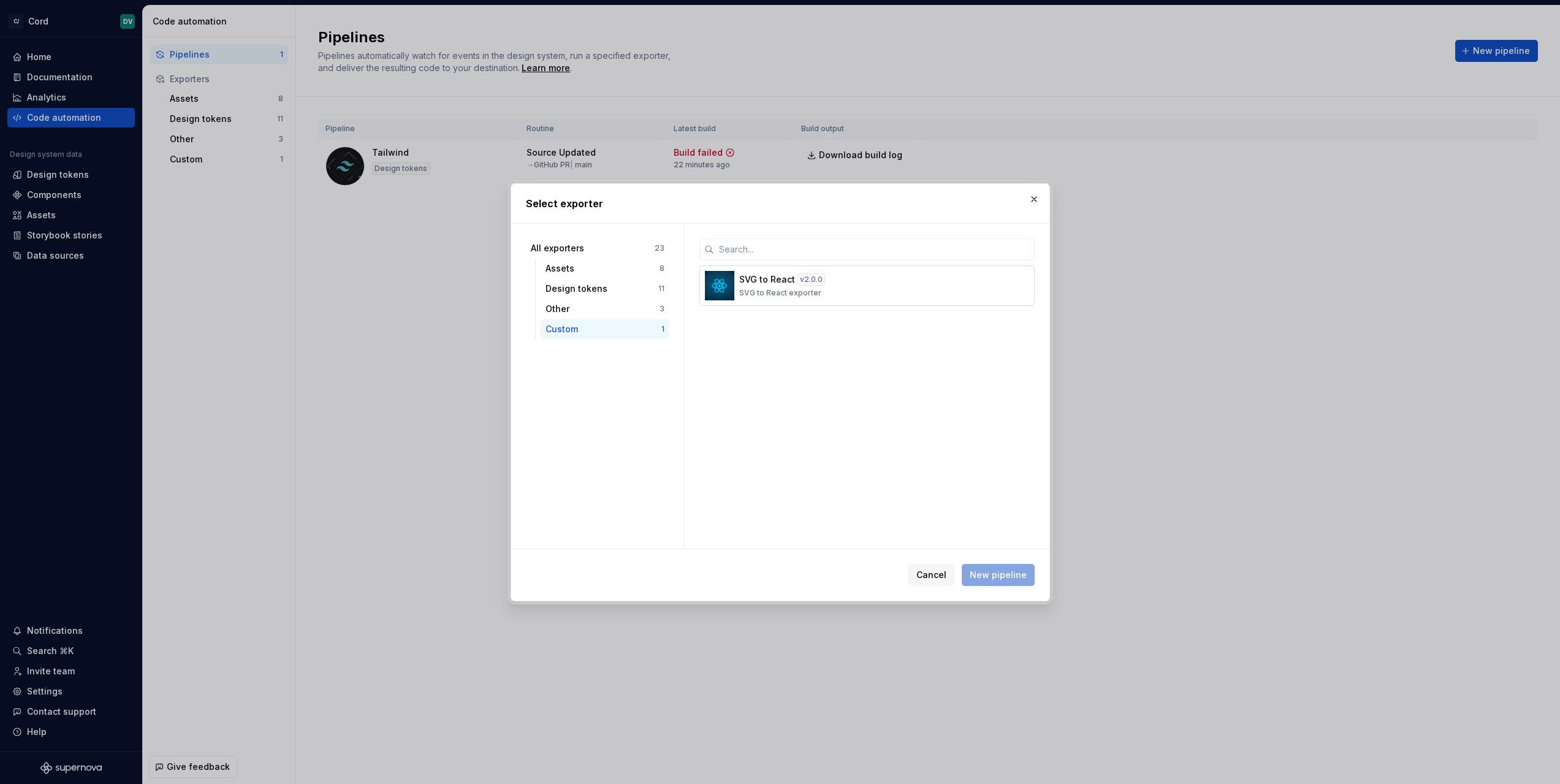
click at [793, 281] on p "SVG to React" at bounding box center [767, 280] width 56 height 12
click at [1026, 588] on div "Cancel New pipeline" at bounding box center [780, 575] width 538 height 52
click at [1023, 574] on span "New pipeline" at bounding box center [998, 575] width 57 height 12
click at [986, 580] on span "New pipeline" at bounding box center [998, 575] width 57 height 12
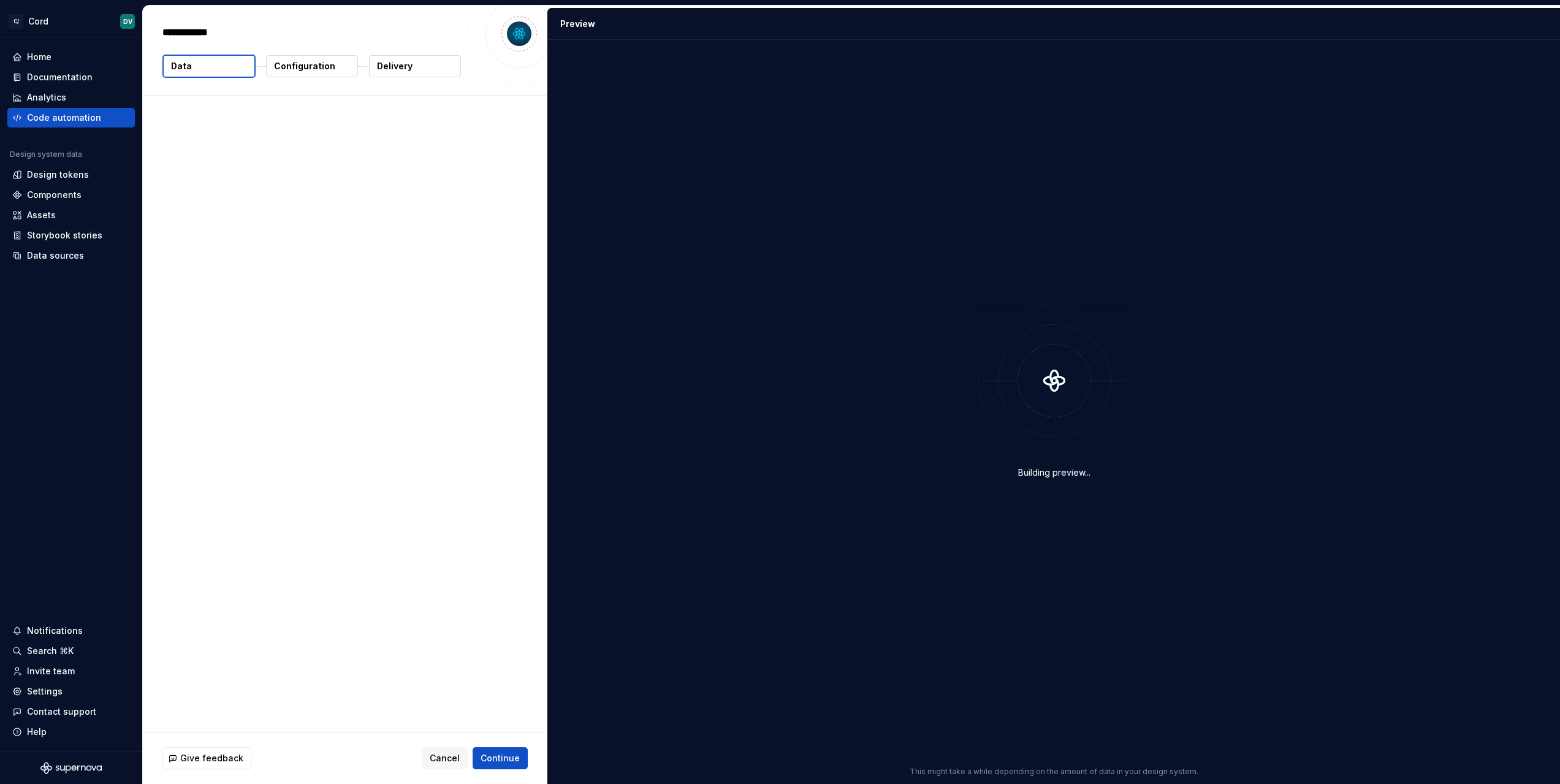
type textarea "*"
click at [487, 757] on span "Continue" at bounding box center [501, 758] width 39 height 12
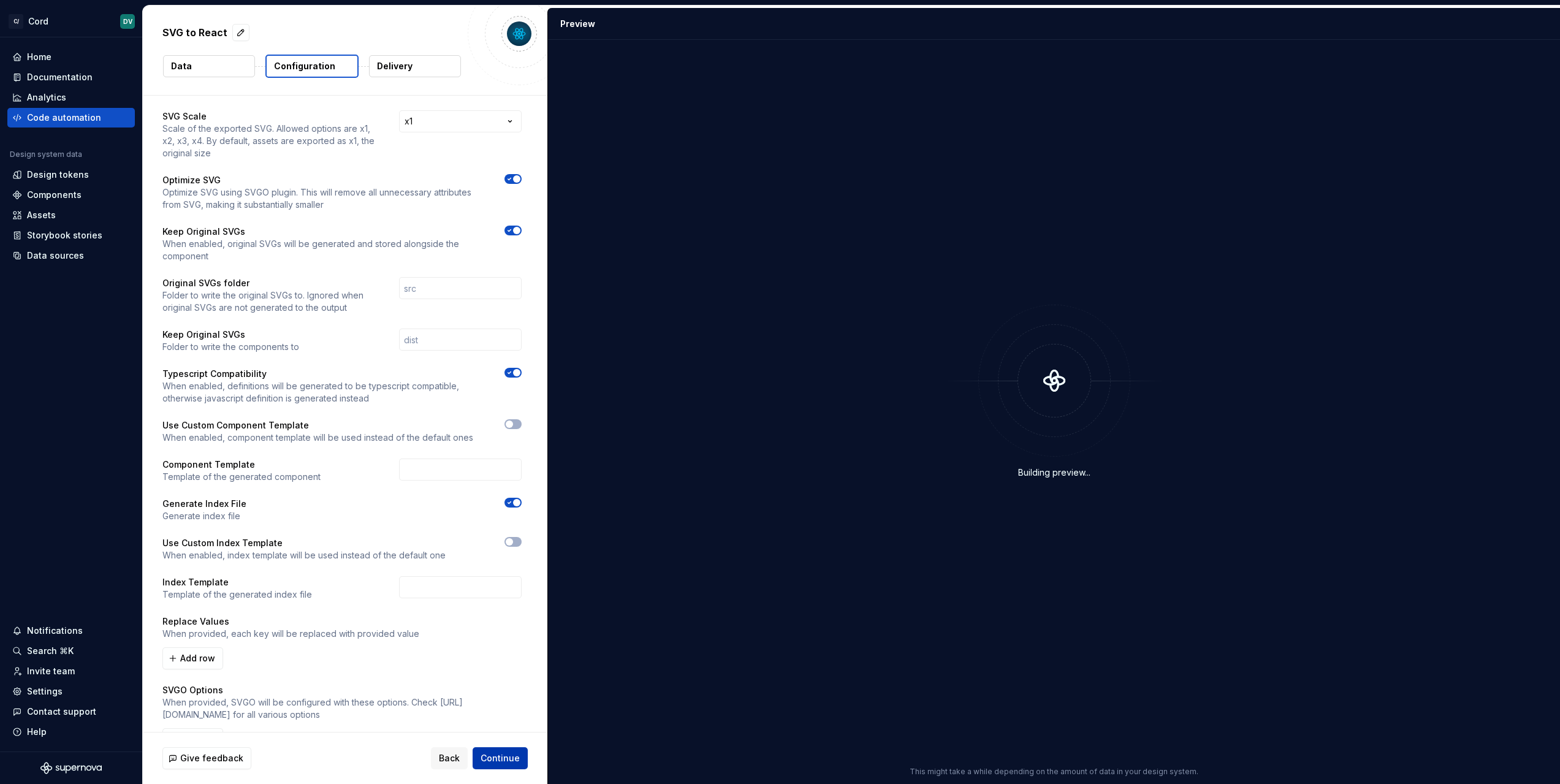
click at [497, 757] on span "Continue" at bounding box center [501, 758] width 39 height 12
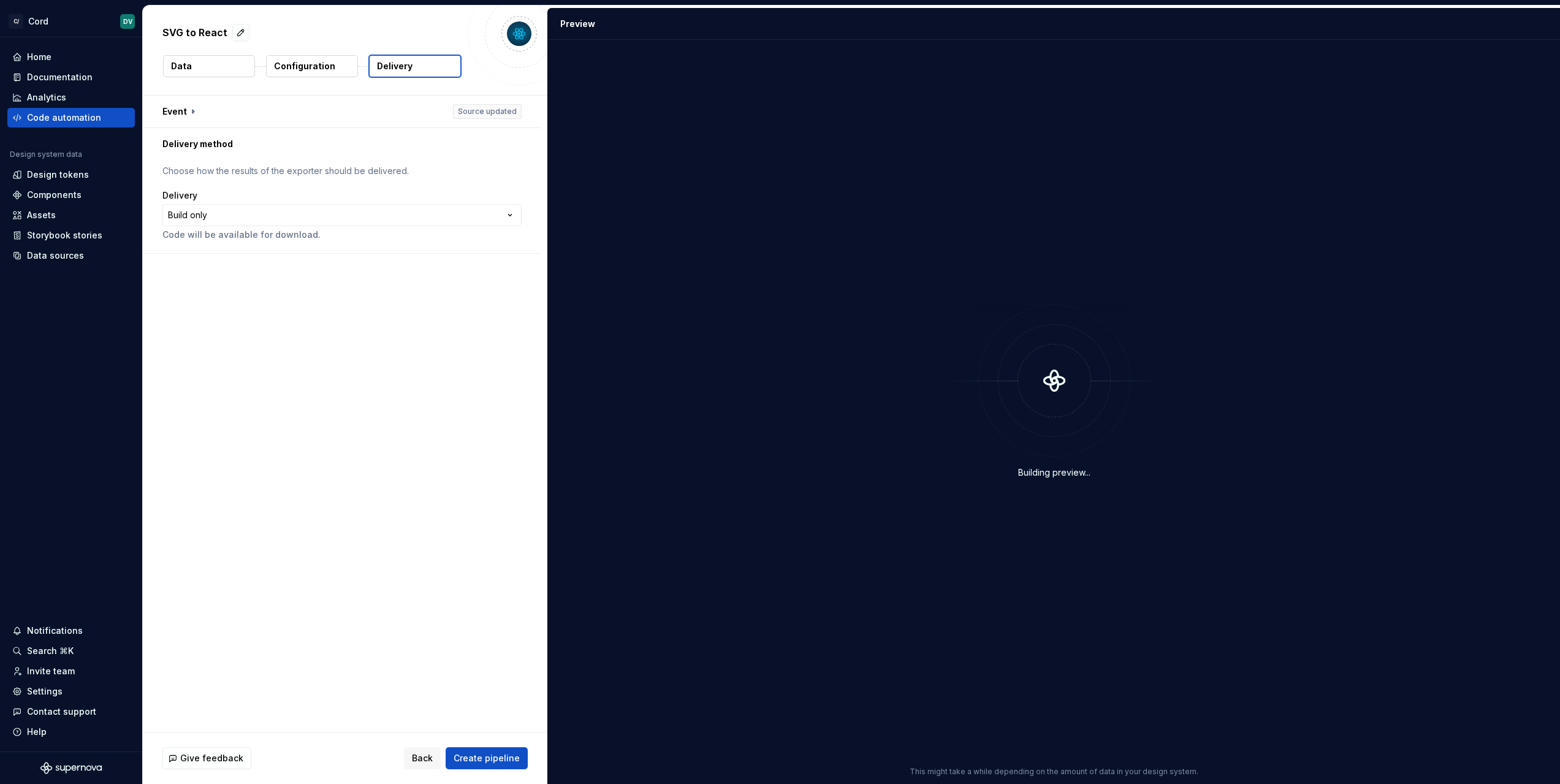
click at [208, 69] on button "Data" at bounding box center [209, 66] width 92 height 22
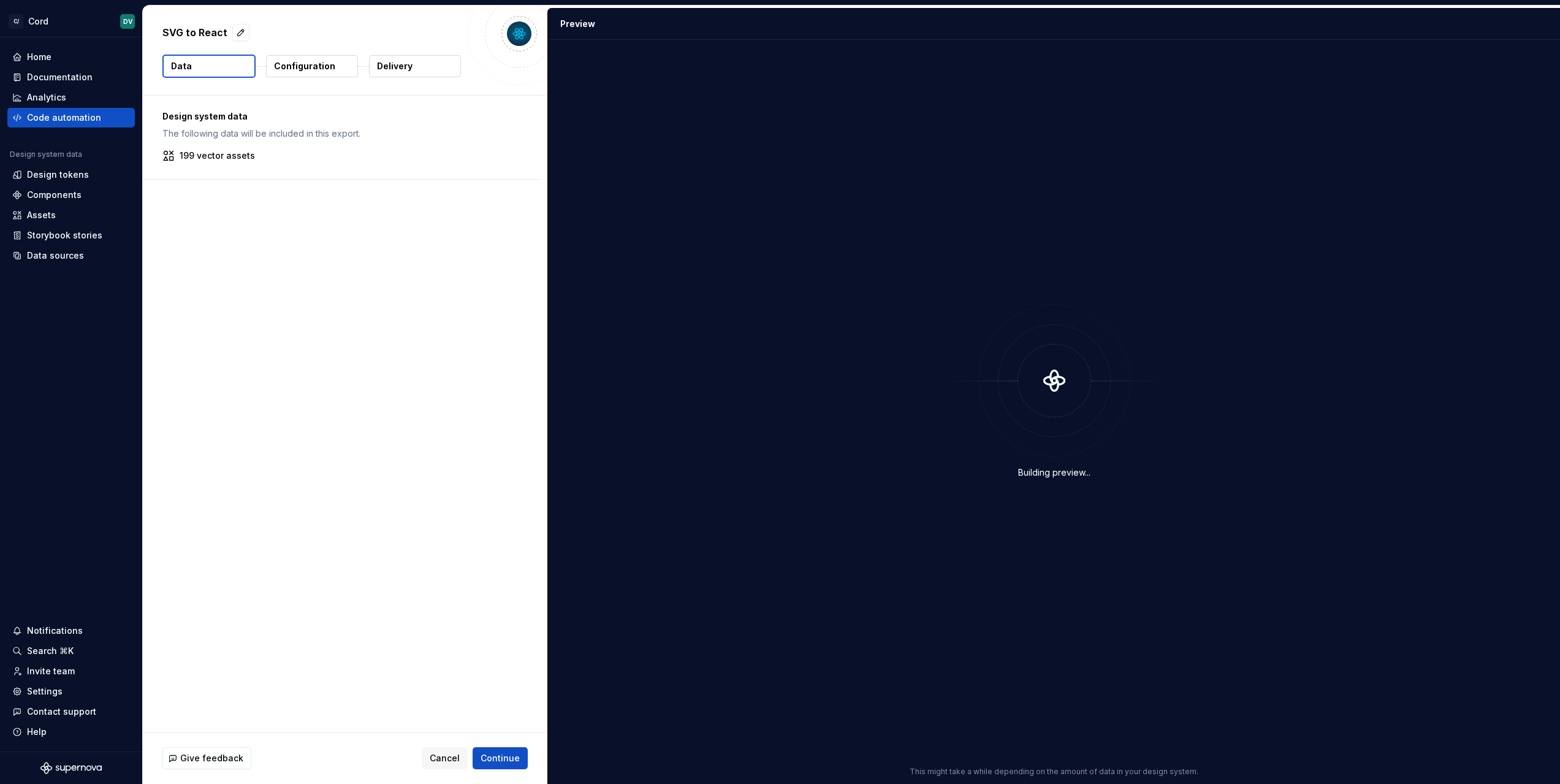
click at [431, 69] on button "Delivery" at bounding box center [415, 66] width 92 height 22
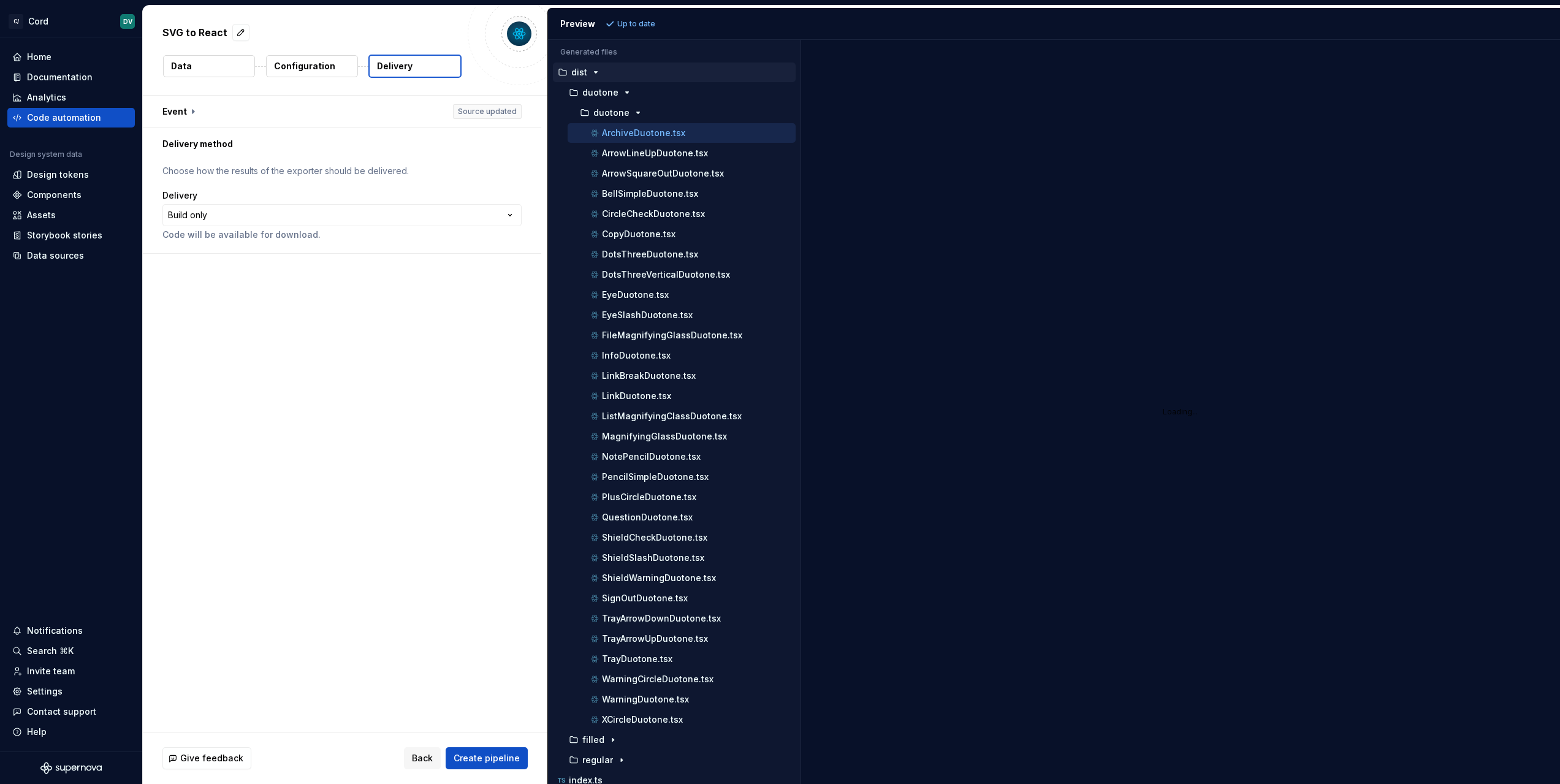
click at [284, 229] on p "Code will be available for download." at bounding box center [342, 235] width 359 height 12
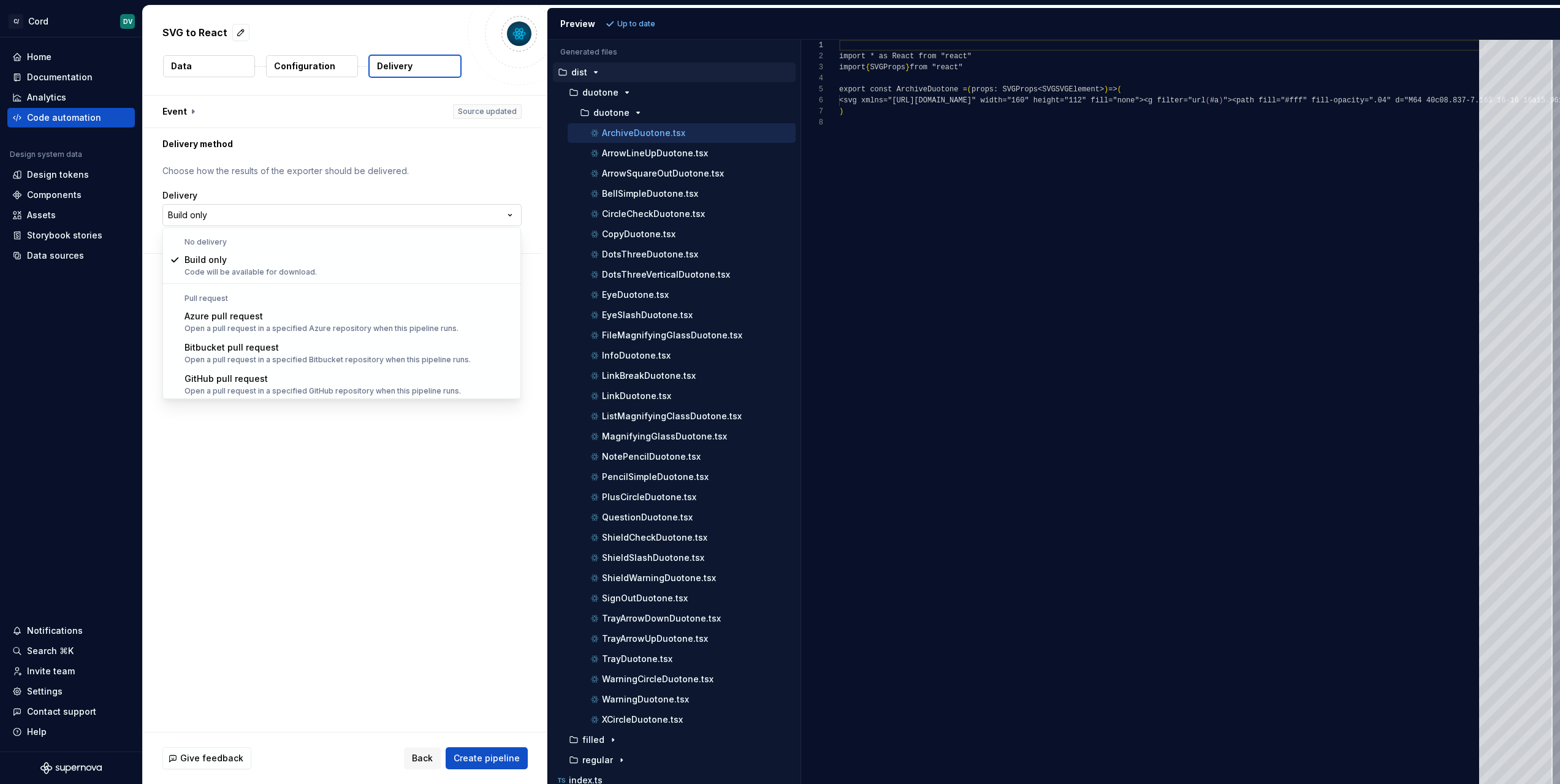
click at [284, 218] on html "**********" at bounding box center [780, 392] width 1560 height 784
select select "******"
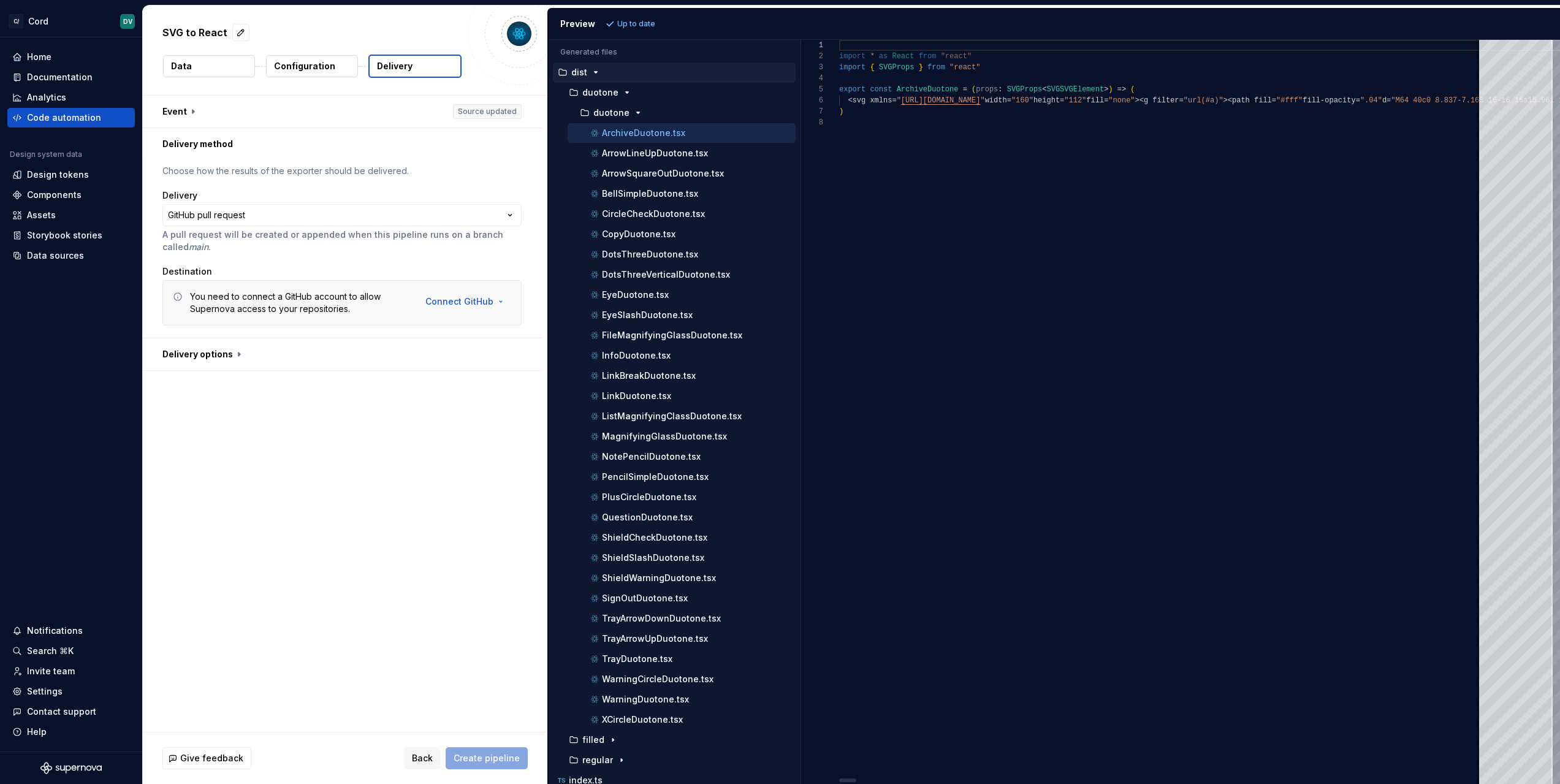
type textarea "**********"
